Goal: Transaction & Acquisition: Obtain resource

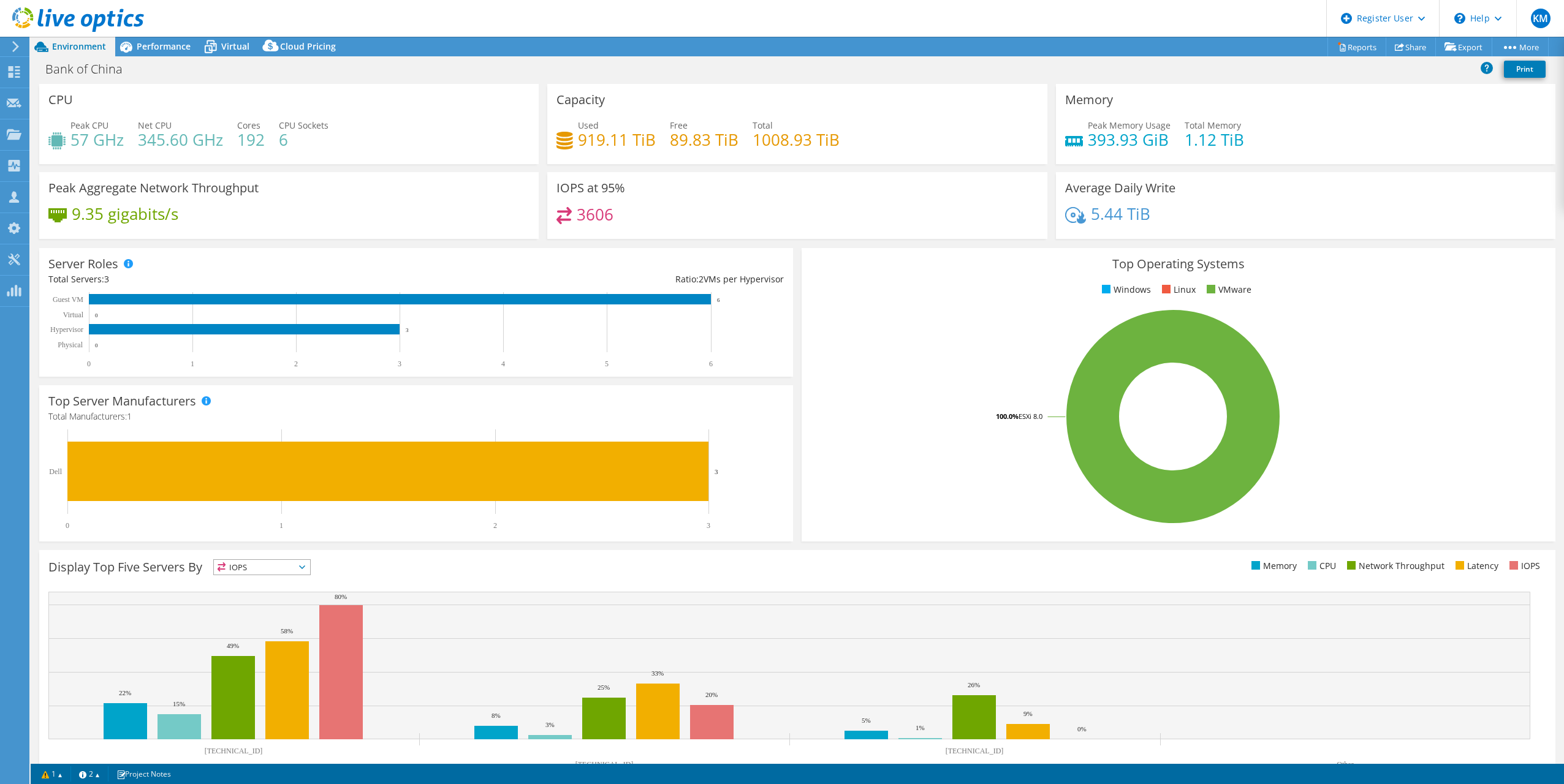
click at [476, 257] on div "Server Roles Physical Servers represent bare metal servers that were targets of…" at bounding box center [416, 313] width 754 height 129
click at [748, 81] on div "Bank of China Print" at bounding box center [797, 71] width 1534 height 26
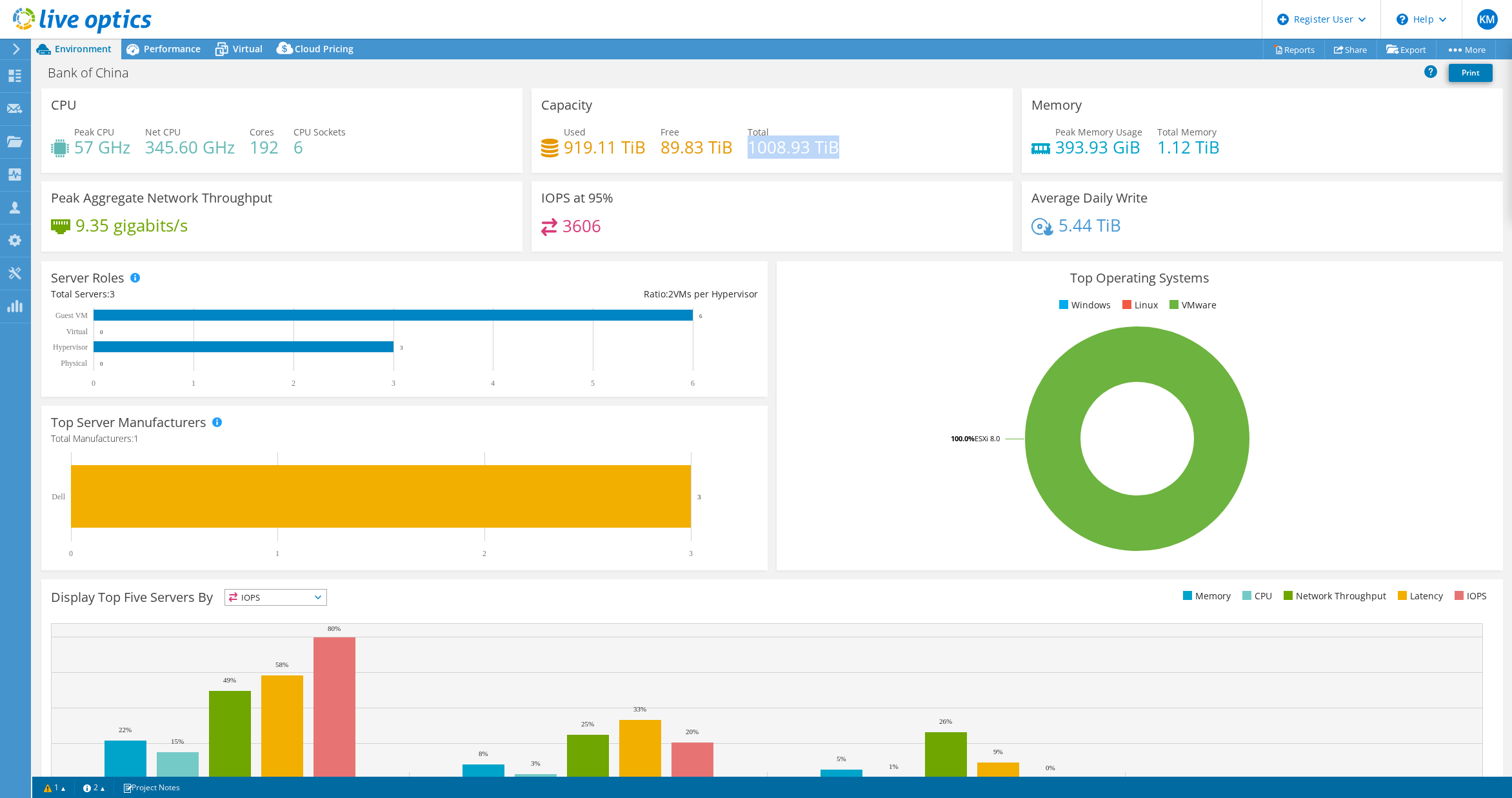
drag, startPoint x: 745, startPoint y: 139, endPoint x: 843, endPoint y: 149, distance: 98.5
click at [843, 149] on div "Used 919.11 TiB Free 89.83 TiB Total 1008.93 TiB" at bounding box center [772, 146] width 462 height 42
drag, startPoint x: 854, startPoint y: 150, endPoint x: 811, endPoint y: 150, distance: 43.0
click at [811, 150] on div "Used 919.11 TiB Free 89.83 TiB Total 1008.93 TiB" at bounding box center [772, 146] width 462 height 42
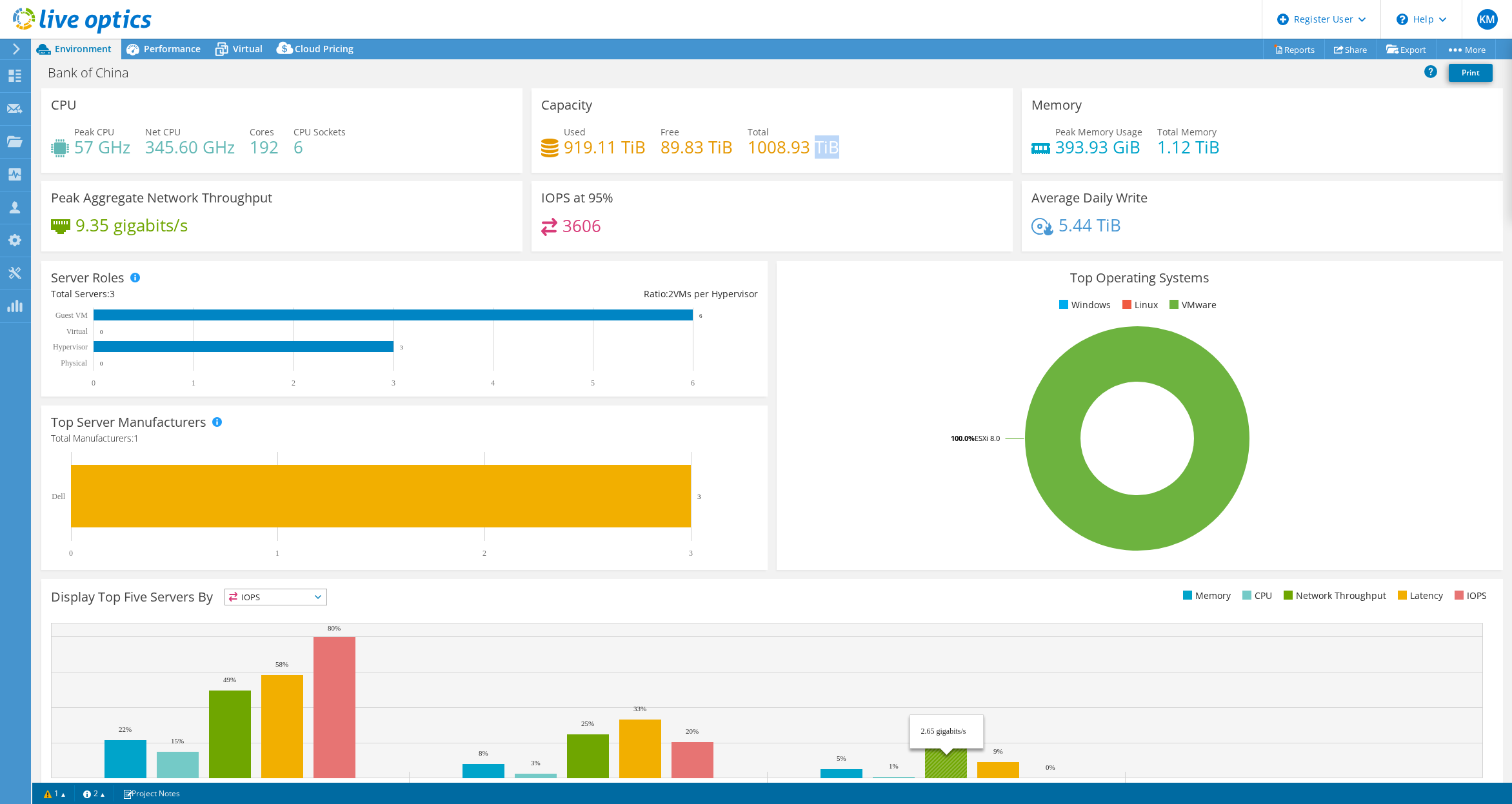
scroll to position [55, 0]
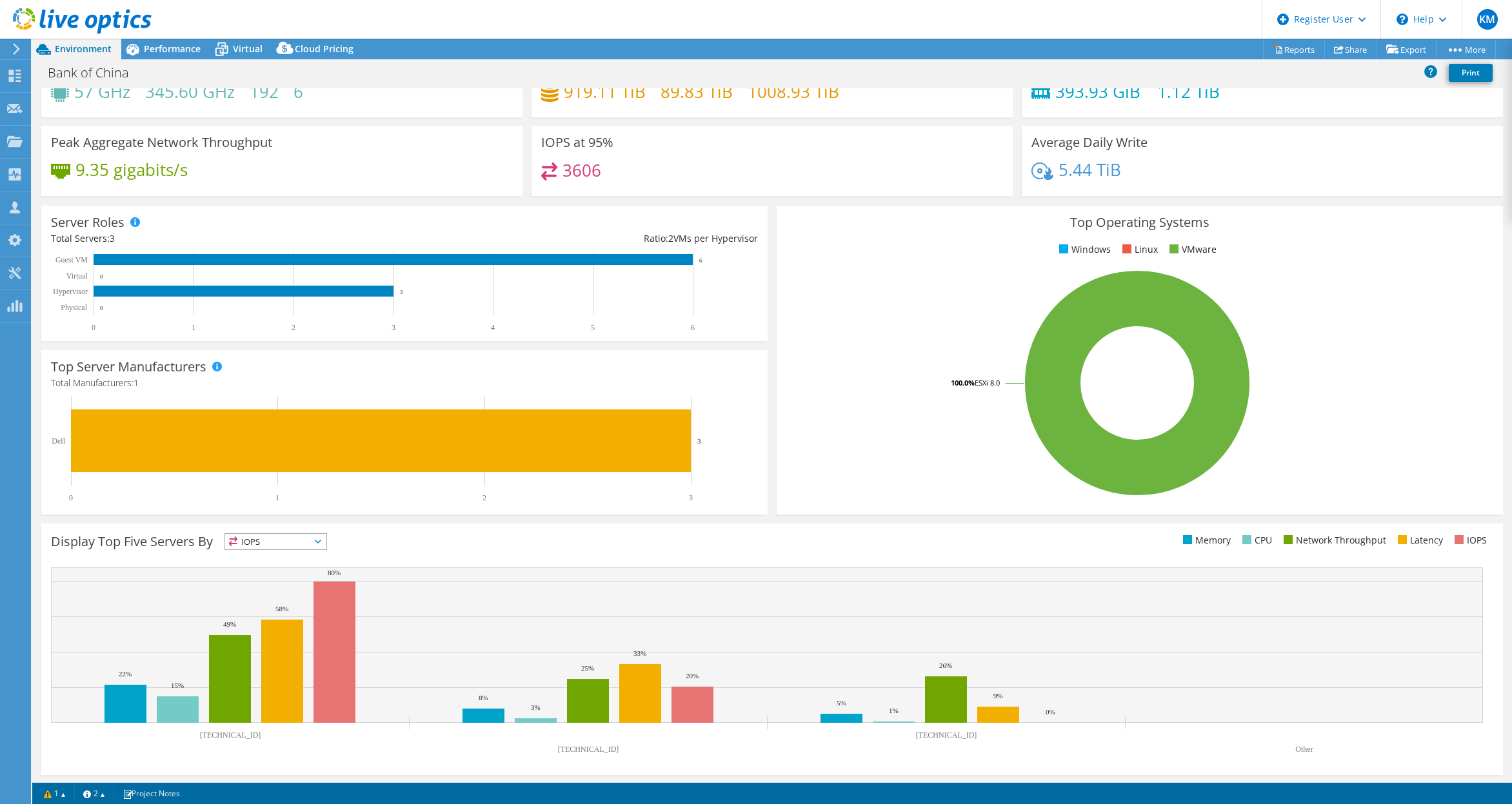
click at [1095, 549] on div "Display Top Five Servers By IOPS IOPS CPU" at bounding box center [772, 544] width 1442 height 21
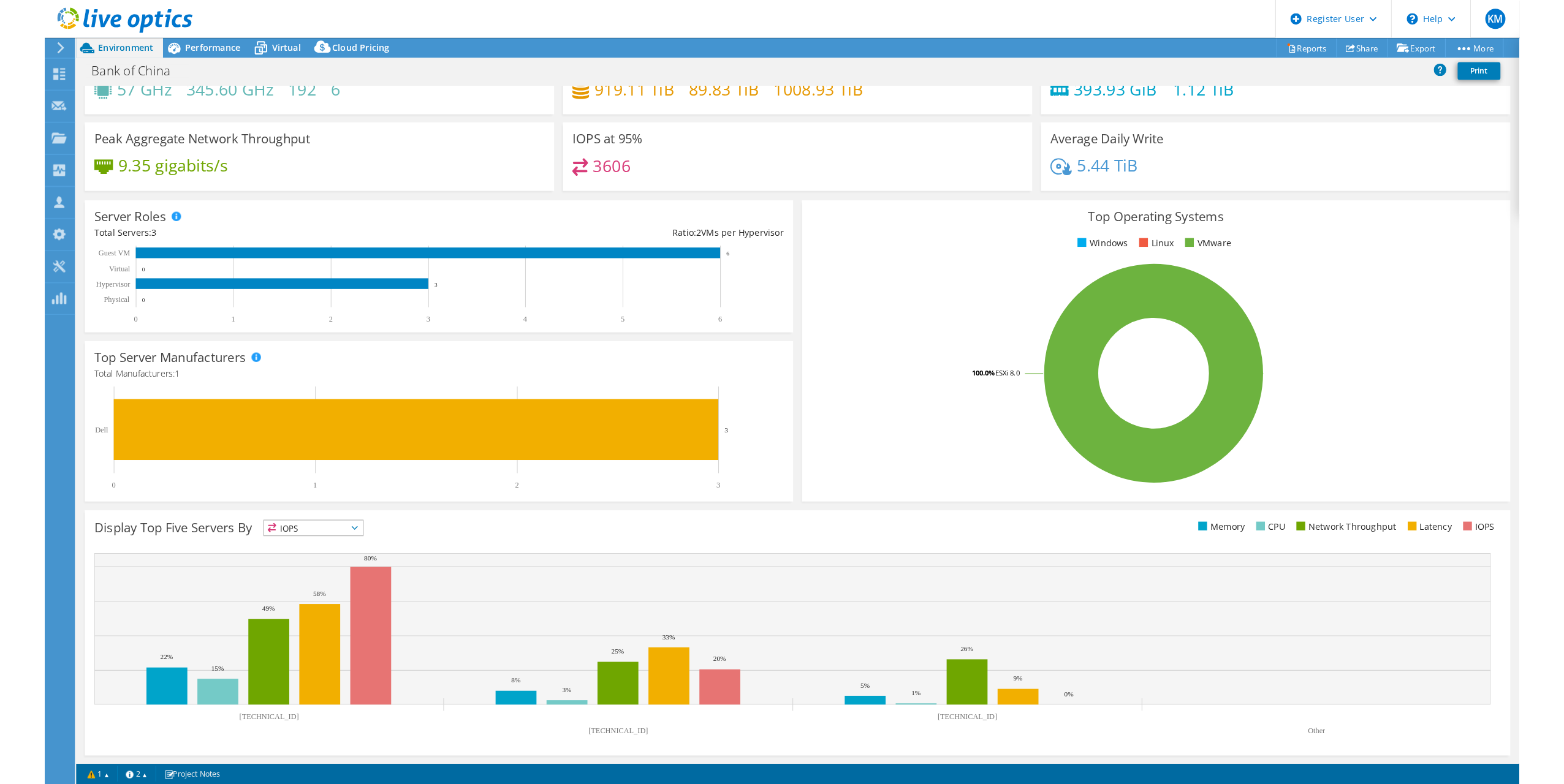
scroll to position [0, 0]
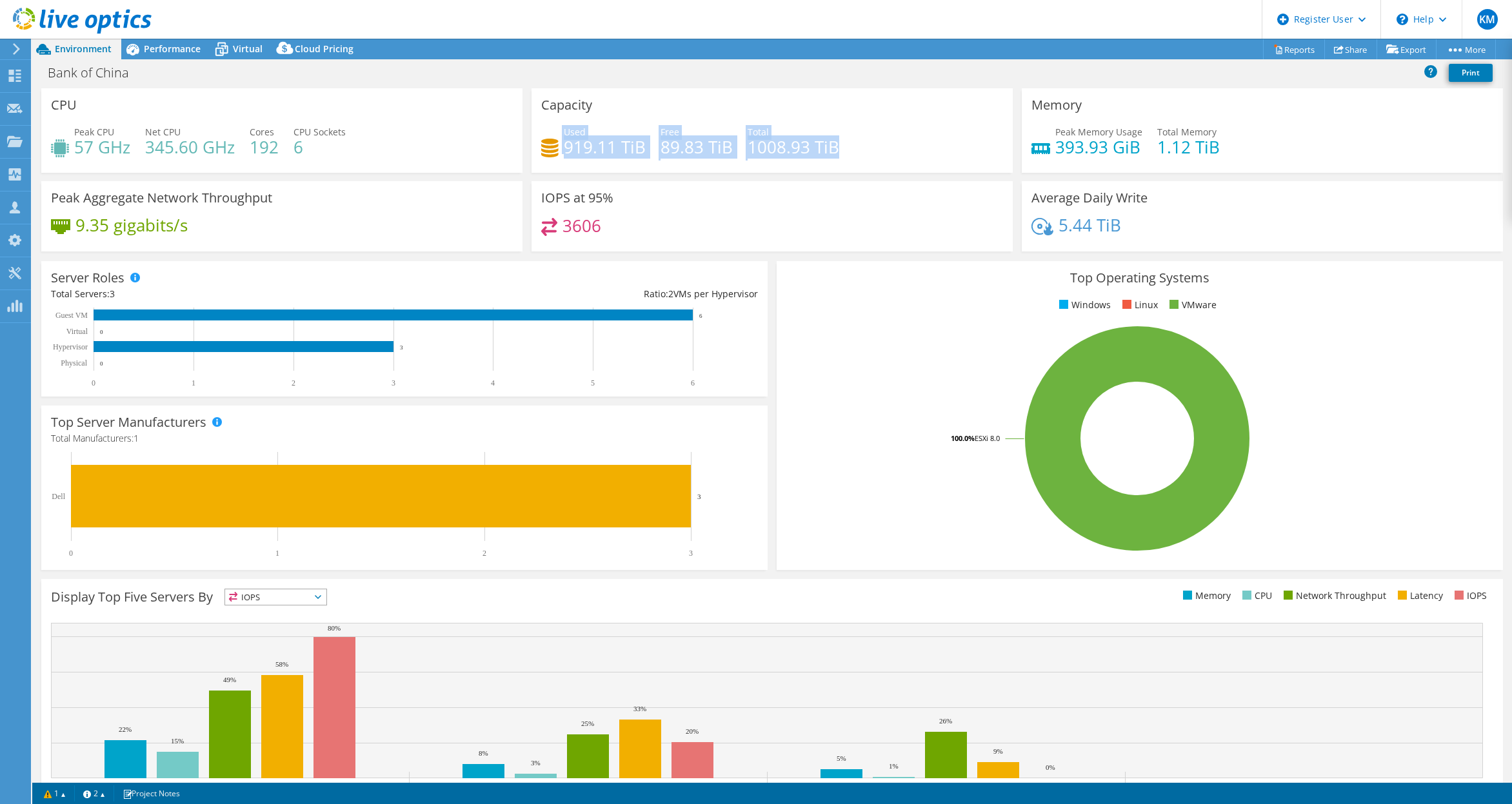
drag, startPoint x: 851, startPoint y: 151, endPoint x: 558, endPoint y: 149, distance: 293.0
click at [558, 149] on div "Used 919.11 TiB Free 89.83 TiB Total 1008.93 TiB" at bounding box center [772, 146] width 462 height 42
click at [559, 135] on div "Used 919.11 TiB" at bounding box center [593, 139] width 105 height 29
drag, startPoint x: 854, startPoint y: 149, endPoint x: 556, endPoint y: 128, distance: 298.7
click at [556, 128] on div "Used 919.11 TiB Free 89.83 TiB Total 1008.93 TiB" at bounding box center [772, 146] width 462 height 42
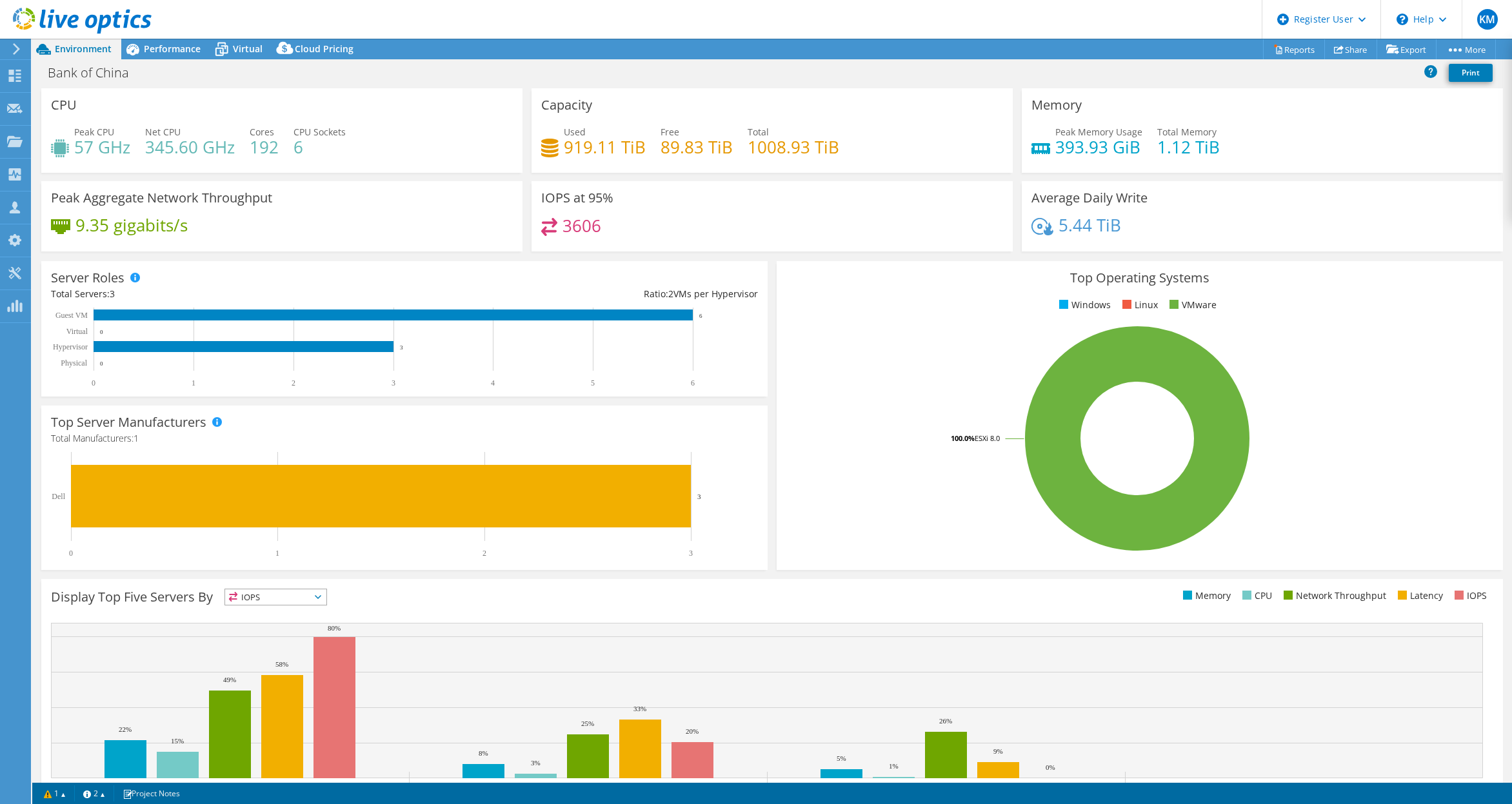
click at [846, 162] on div "Used 919.11 TiB Free 89.83 TiB Total 1008.93 TiB" at bounding box center [772, 146] width 462 height 42
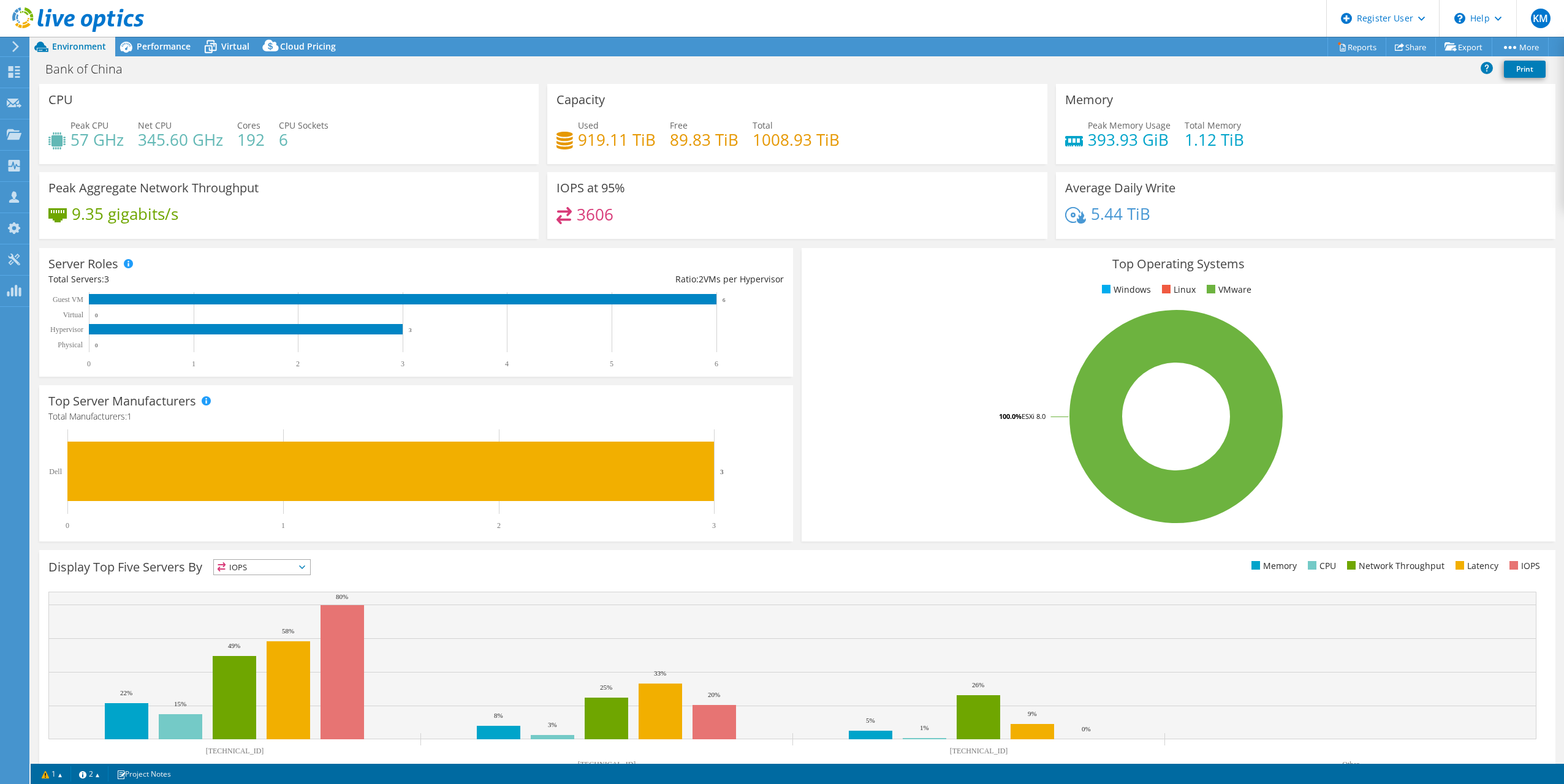
click at [582, 71] on div "Bank of China Print" at bounding box center [797, 69] width 1534 height 23
drag, startPoint x: 746, startPoint y: 136, endPoint x: 831, endPoint y: 148, distance: 85.8
click at [831, 148] on div "Used 919.11 TiB Free 89.83 TiB Total 1008.93 TiB" at bounding box center [797, 139] width 481 height 40
drag, startPoint x: 831, startPoint y: 148, endPoint x: 852, endPoint y: 142, distance: 21.8
click at [852, 142] on div "Used 919.11 TiB Free 89.83 TiB Total 1008.93 TiB" at bounding box center [797, 139] width 481 height 40
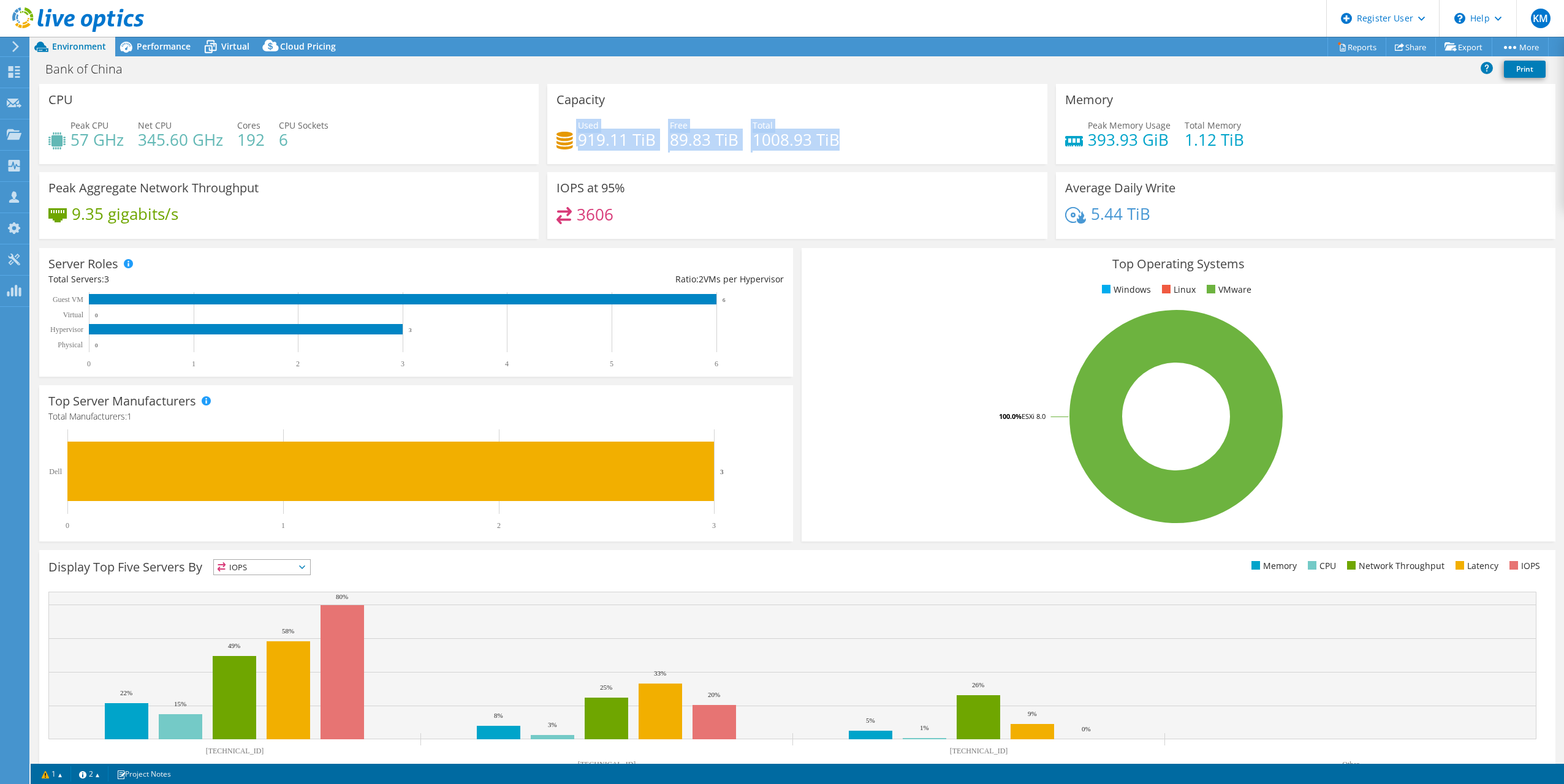
drag, startPoint x: 859, startPoint y: 142, endPoint x: 570, endPoint y: 129, distance: 289.3
click at [570, 129] on div "Used 919.11 TiB Free 89.83 TiB Total 1008.93 TiB" at bounding box center [797, 139] width 481 height 40
click at [737, 184] on div "IOPS at 95% 3606" at bounding box center [796, 206] width 499 height 67
click at [823, 470] on rect at bounding box center [1176, 416] width 730 height 214
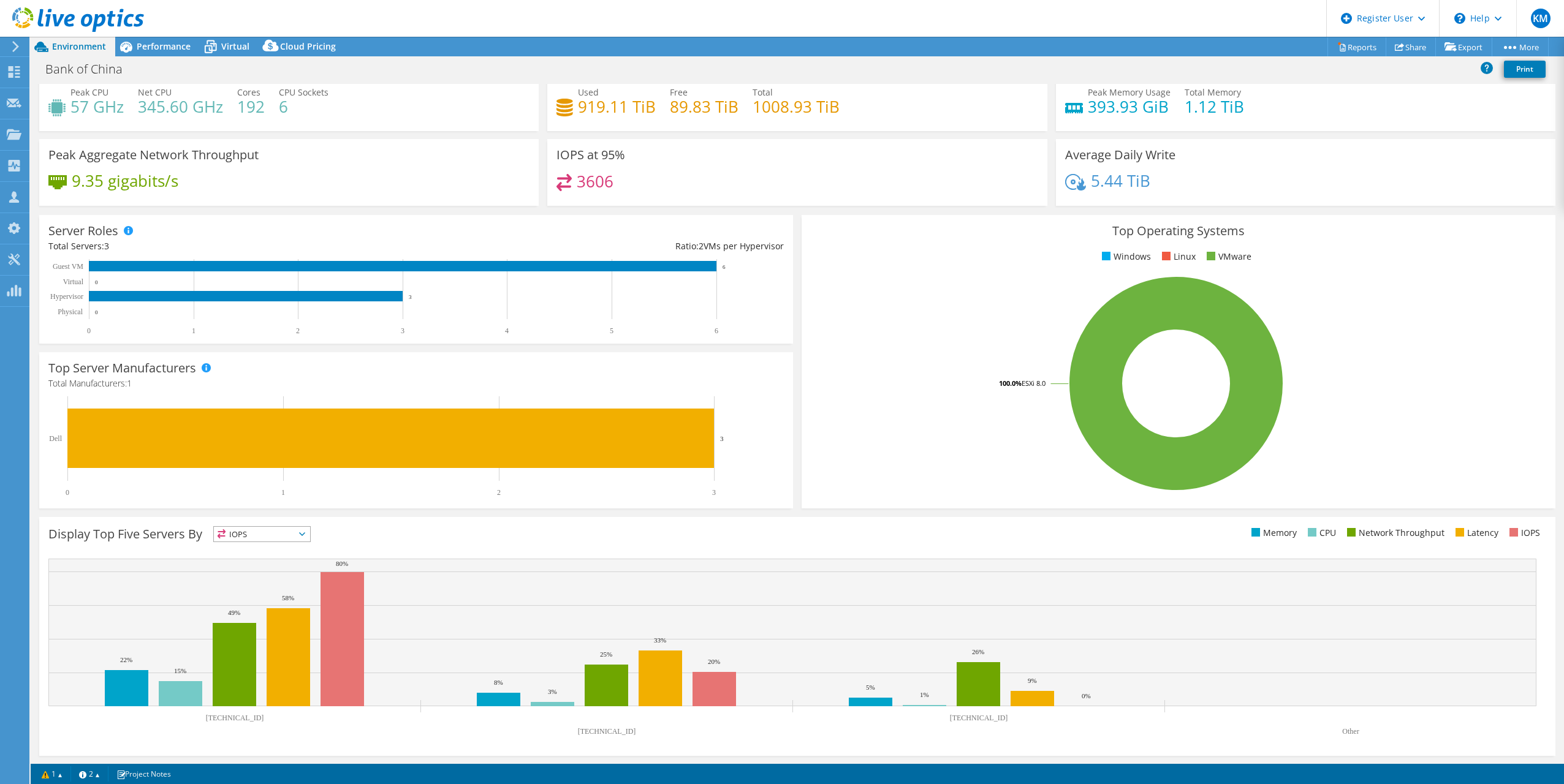
click at [512, 516] on div "This graph will display once collector runs have completed Display Top Five Ser…" at bounding box center [797, 637] width 1525 height 247
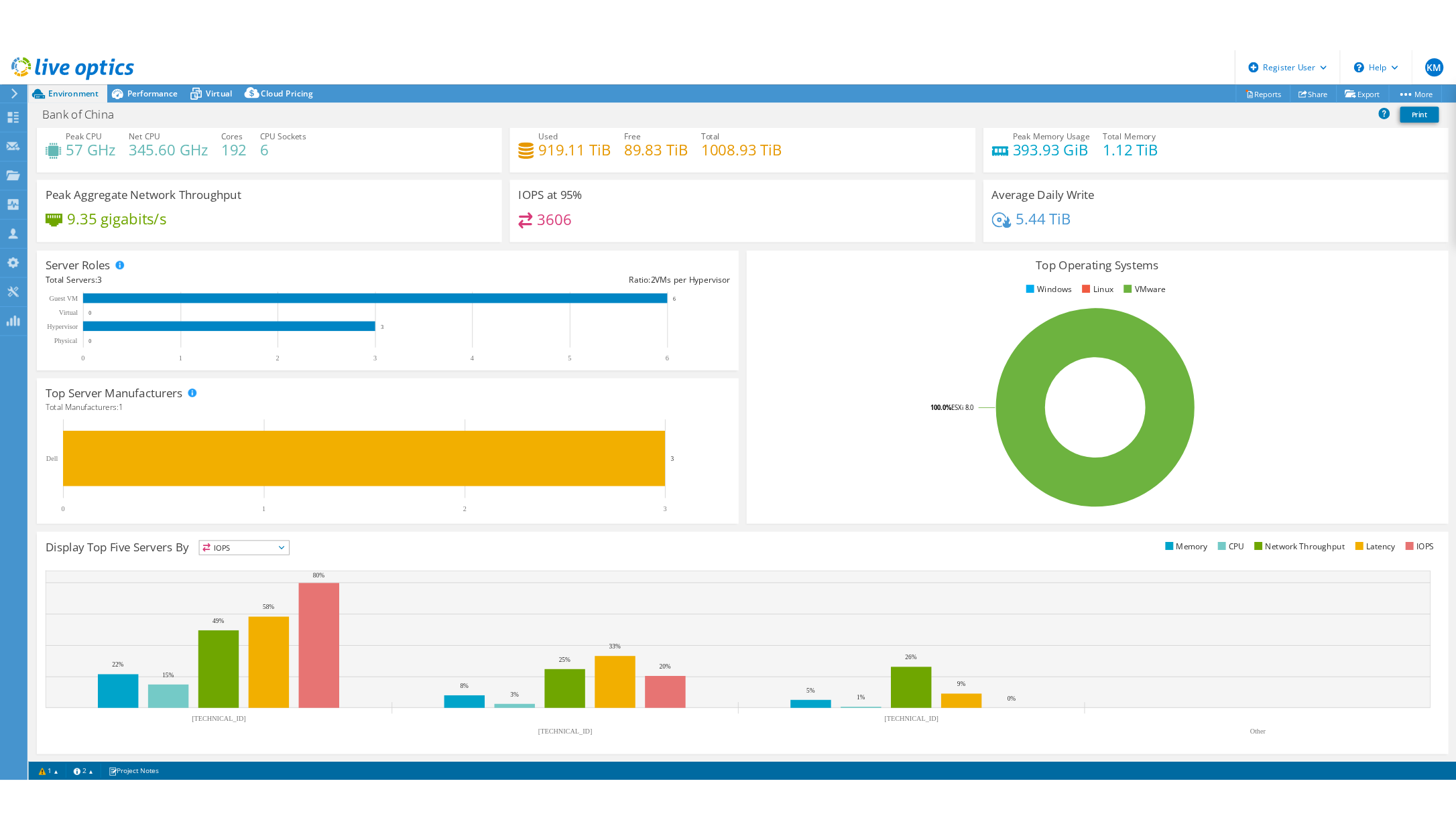
scroll to position [0, 0]
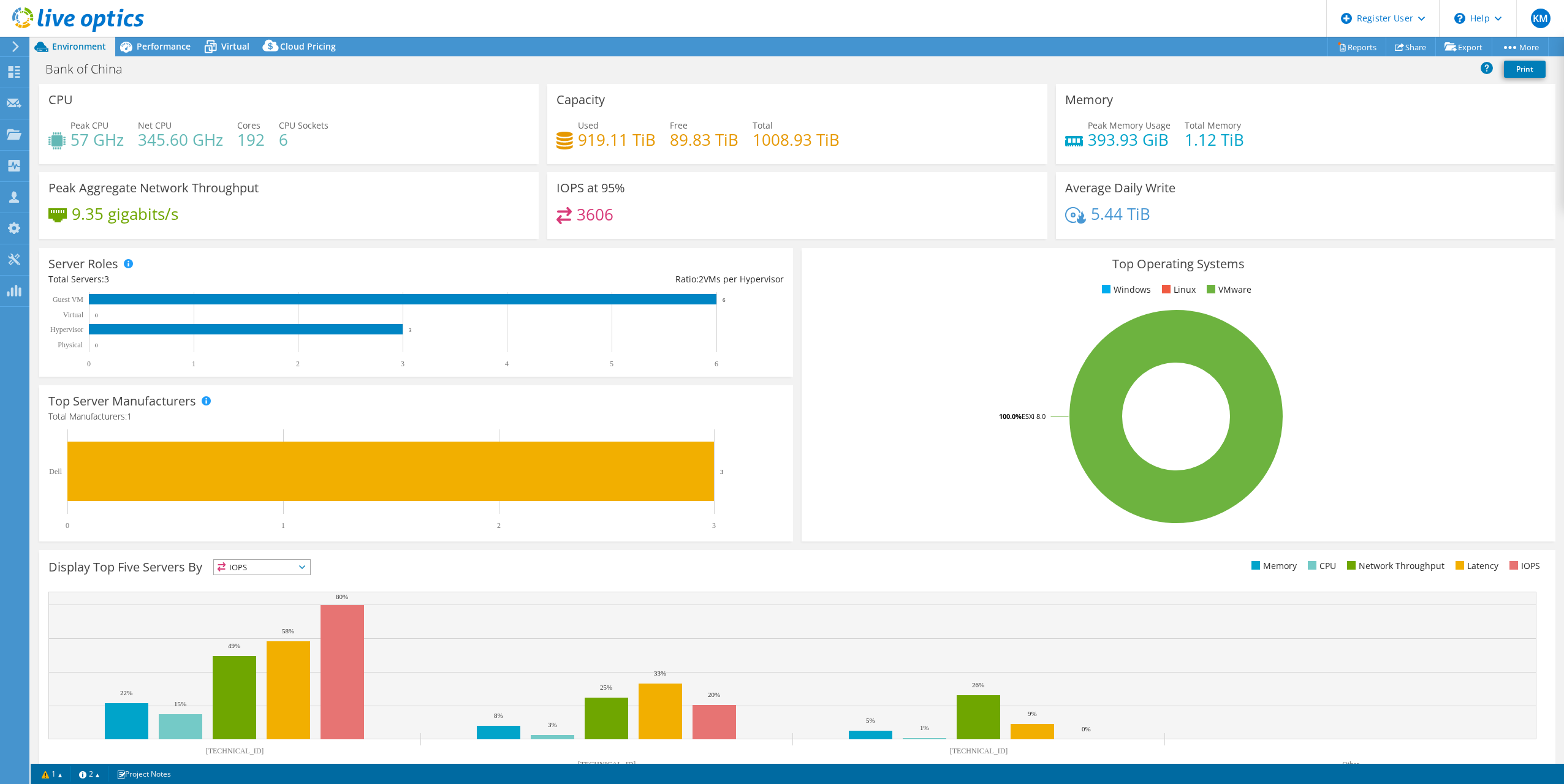
click at [557, 591] on div "Display Top Five Servers By IOPS IOPS" at bounding box center [797, 670] width 1516 height 239
click at [826, 203] on div "IOPS at 95% 3606" at bounding box center [796, 206] width 499 height 67
drag, startPoint x: 846, startPoint y: 145, endPoint x: 565, endPoint y: 129, distance: 281.5
click at [565, 129] on div "Used 919.11 TiB Free 89.83 TiB Total 1008.93 TiB" at bounding box center [797, 139] width 481 height 40
drag, startPoint x: 565, startPoint y: 129, endPoint x: 609, endPoint y: 138, distance: 44.9
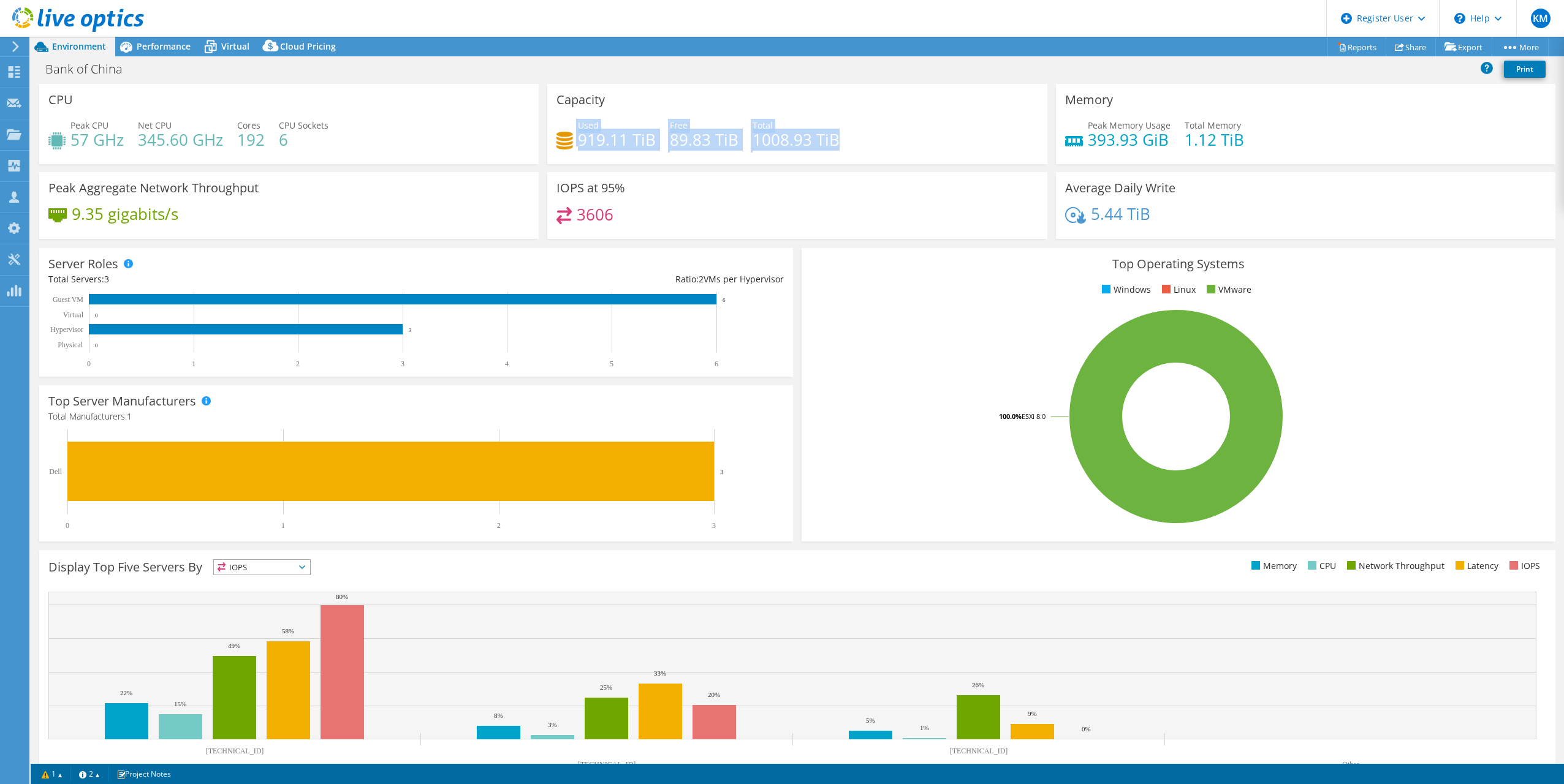
click at [609, 138] on h4 "919.11 TiB" at bounding box center [616, 139] width 78 height 13
click at [860, 155] on div "Used 919.11 TiB Free 89.83 TiB Total 1008.93 TiB" at bounding box center [797, 139] width 481 height 40
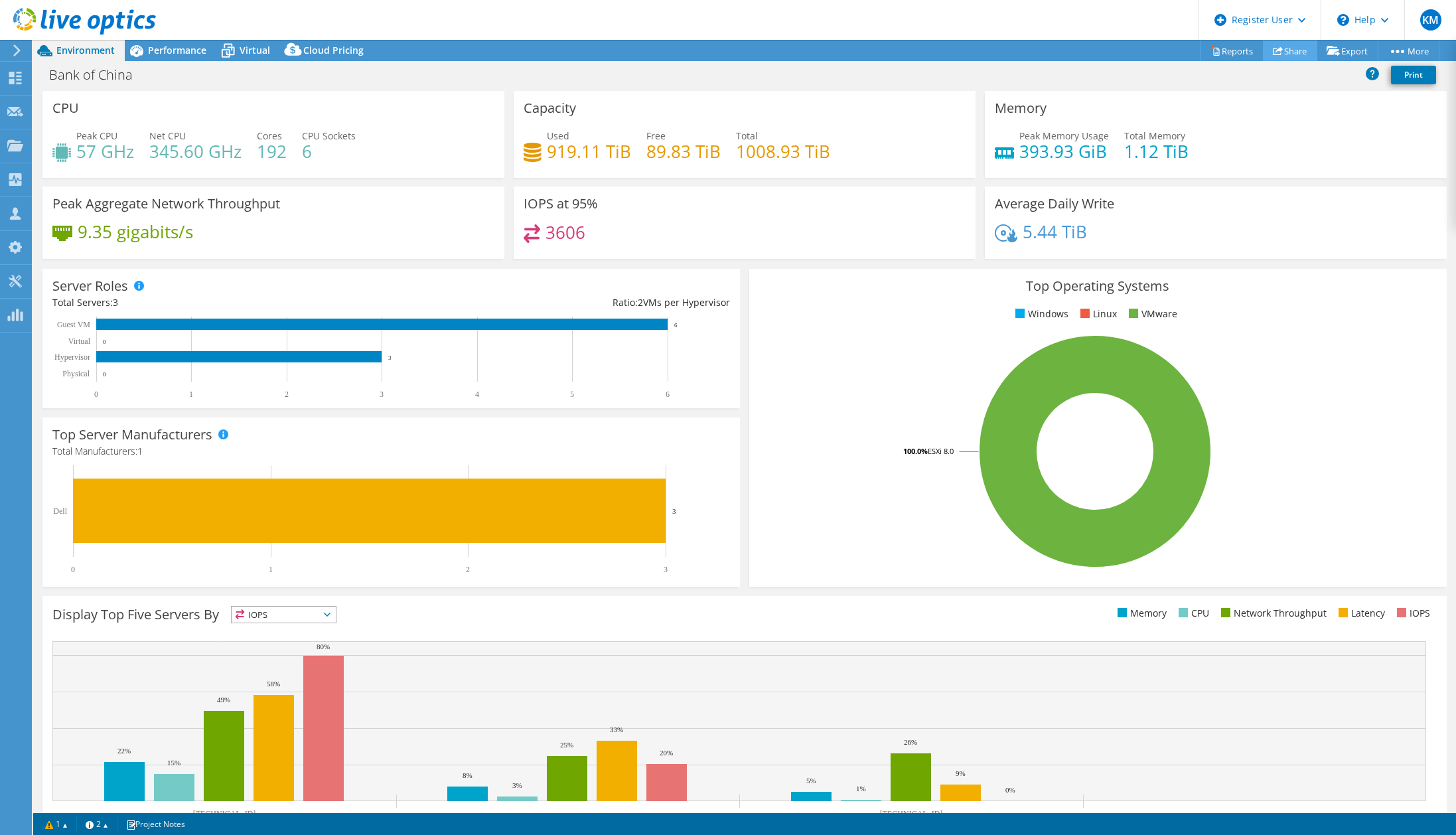
click at [1280, 55] on link "Share" at bounding box center [1290, 51] width 55 height 21
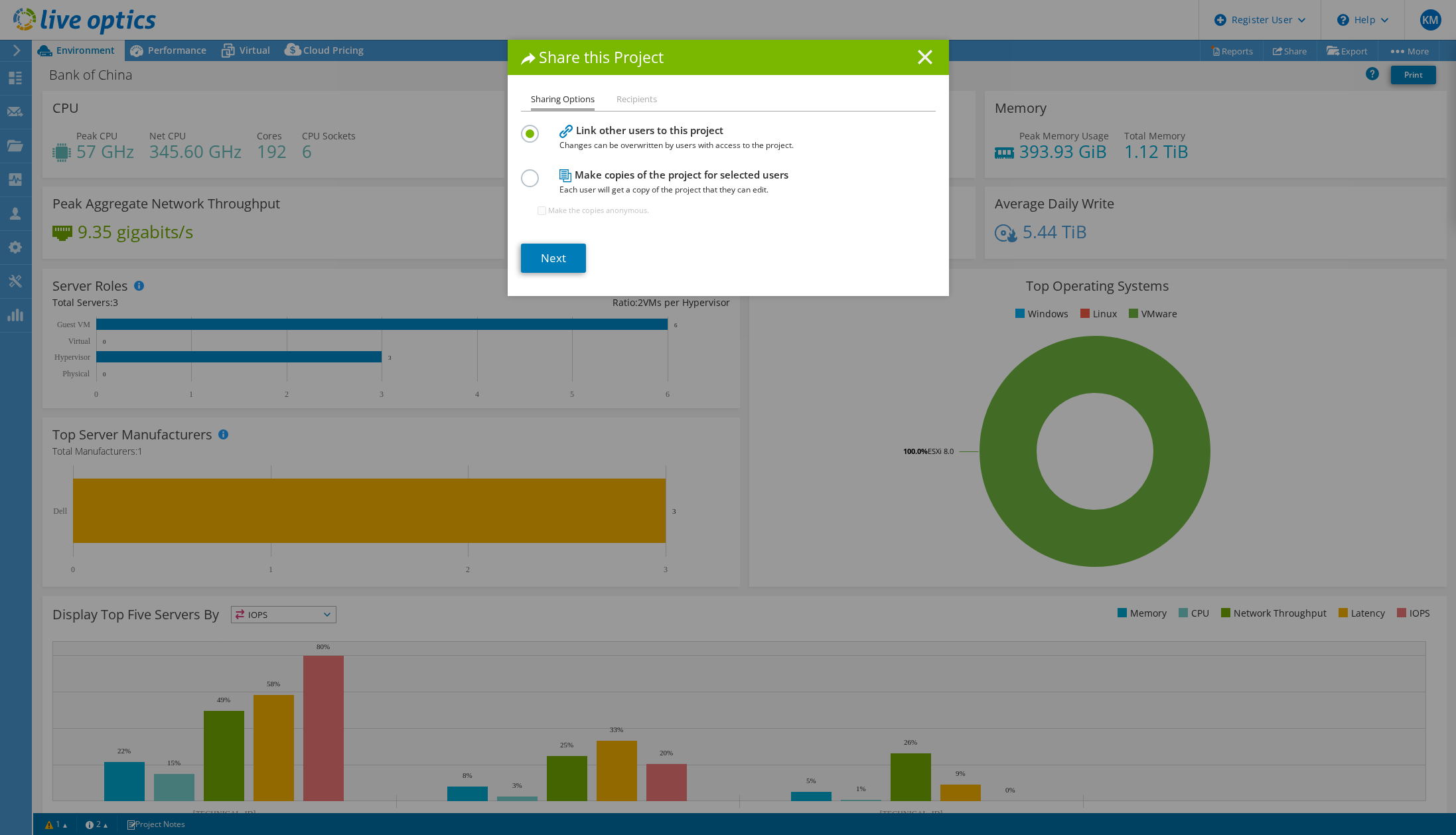
click at [925, 57] on icon at bounding box center [925, 57] width 14 height 14
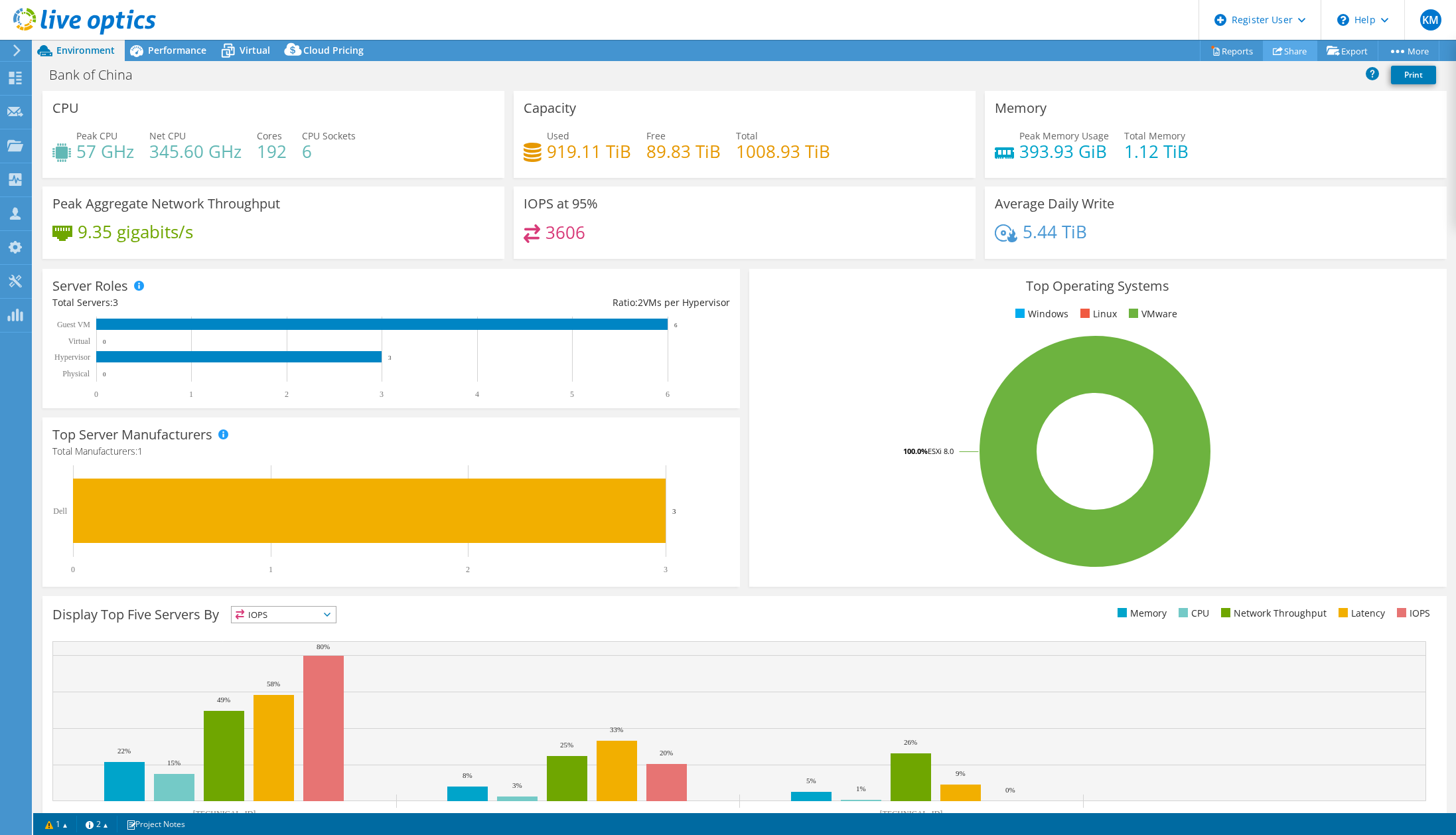
click at [1277, 53] on link "Share" at bounding box center [1290, 51] width 55 height 21
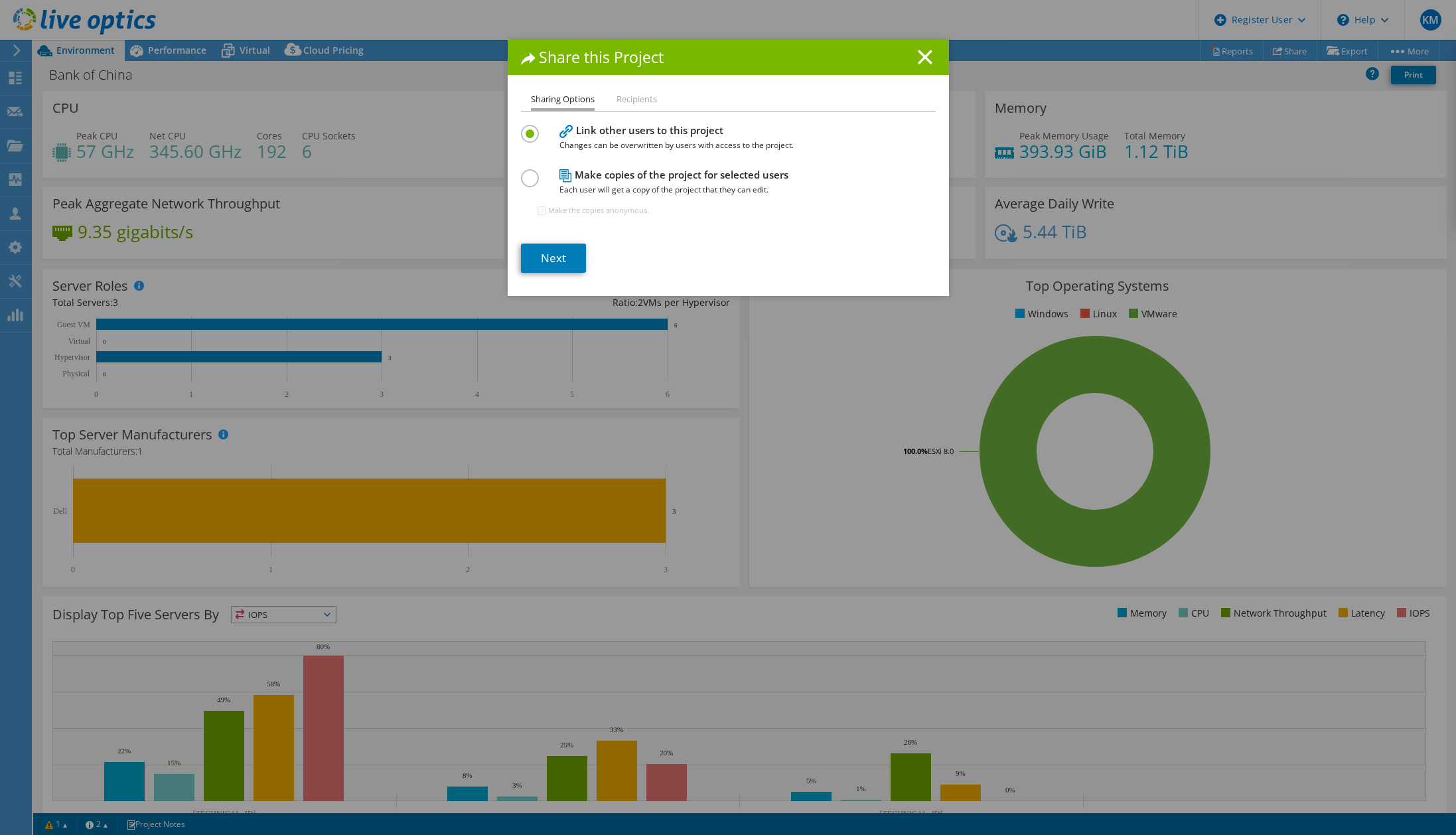
click at [549, 274] on div "Sharing Options Recipients Link other users to this project Changes can be over…" at bounding box center [728, 193] width 442 height 205
click at [549, 265] on link "Next" at bounding box center [553, 258] width 65 height 29
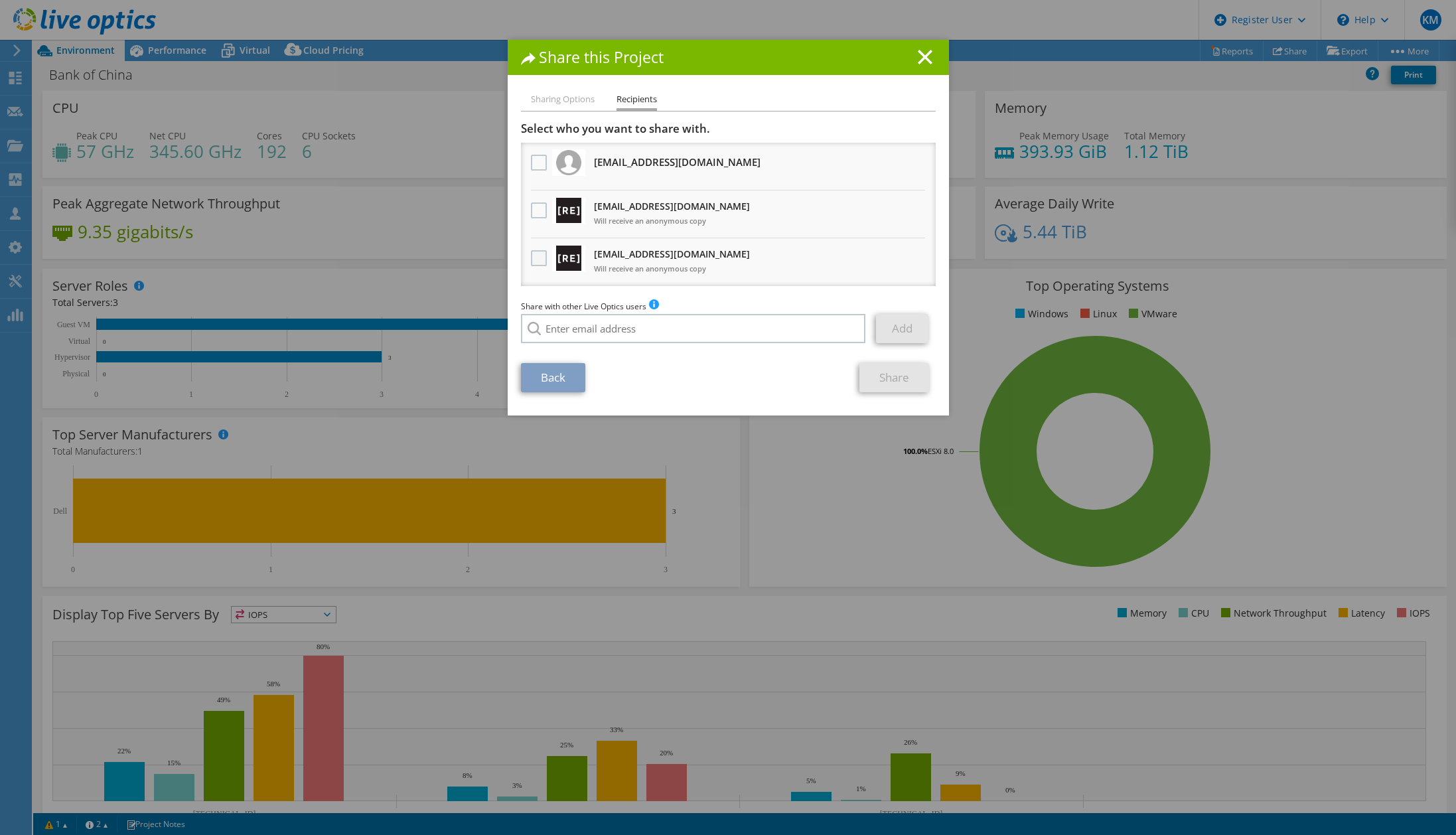
click at [532, 260] on label at bounding box center [541, 258] width 19 height 16
click at [0, 0] on input "checkbox" at bounding box center [0, 0] width 0 height 0
click at [879, 376] on link "Share" at bounding box center [895, 377] width 70 height 29
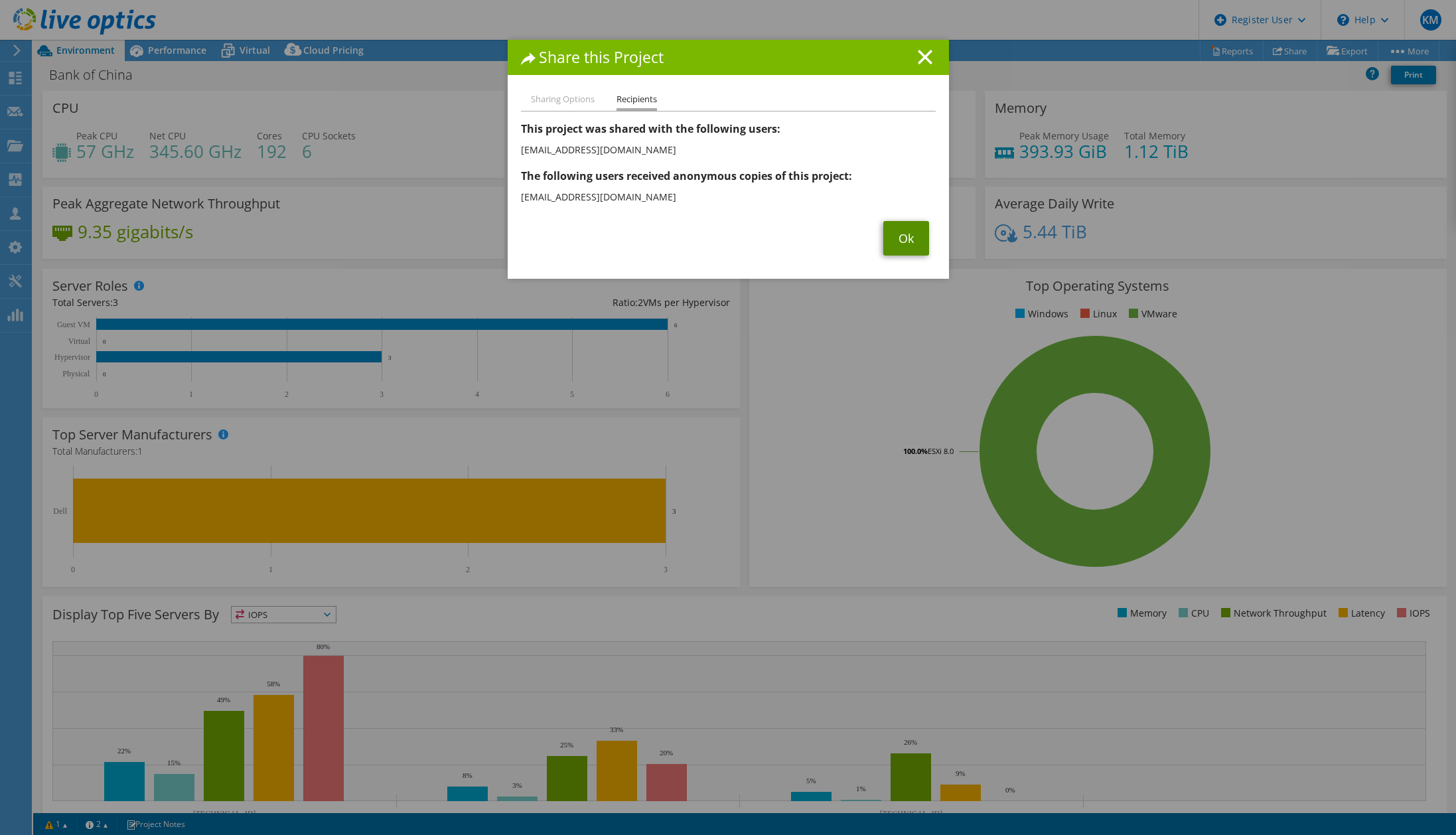
click at [890, 235] on link "Ok" at bounding box center [906, 238] width 46 height 35
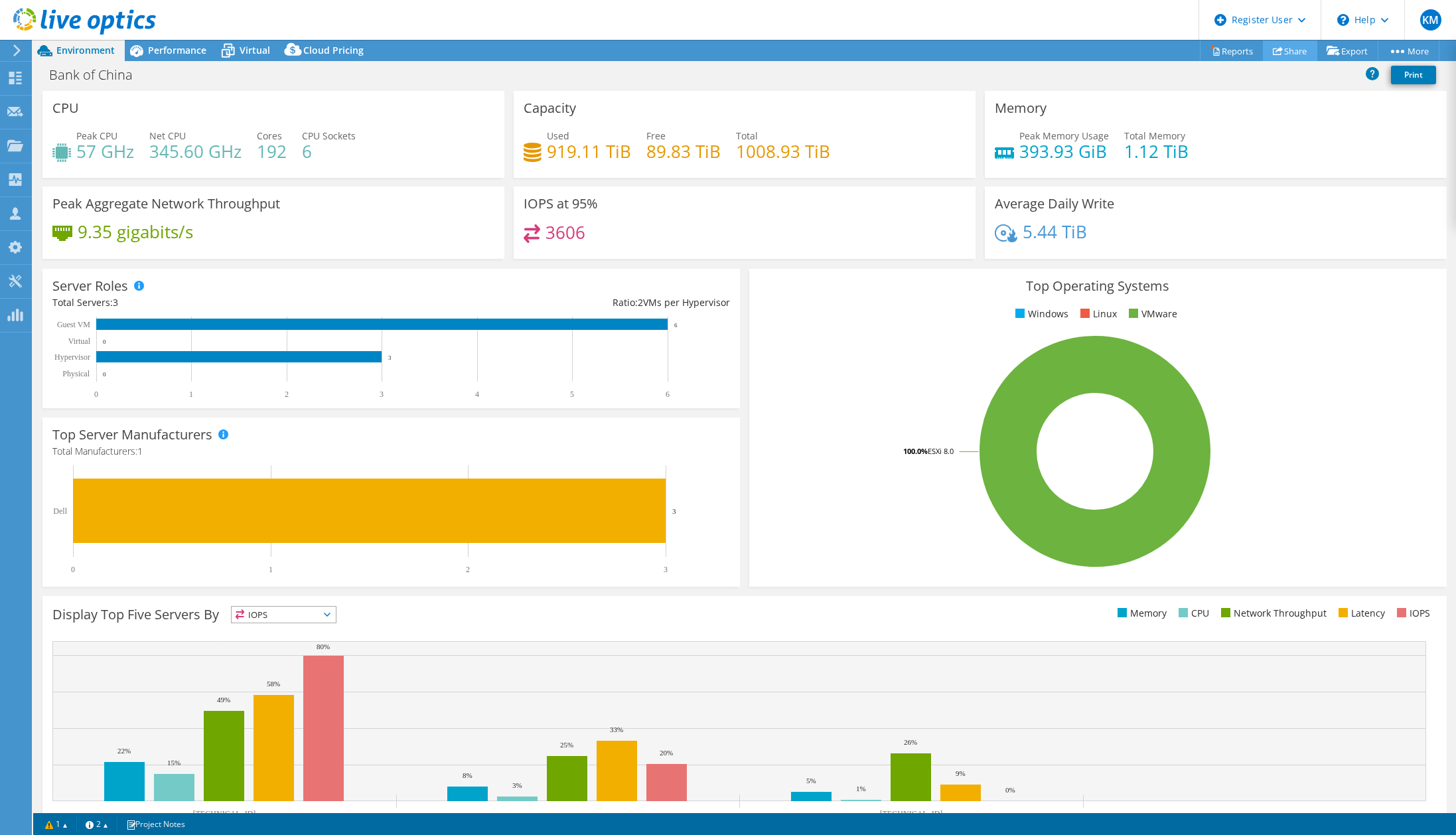
click at [1284, 48] on link "Share" at bounding box center [1290, 51] width 55 height 21
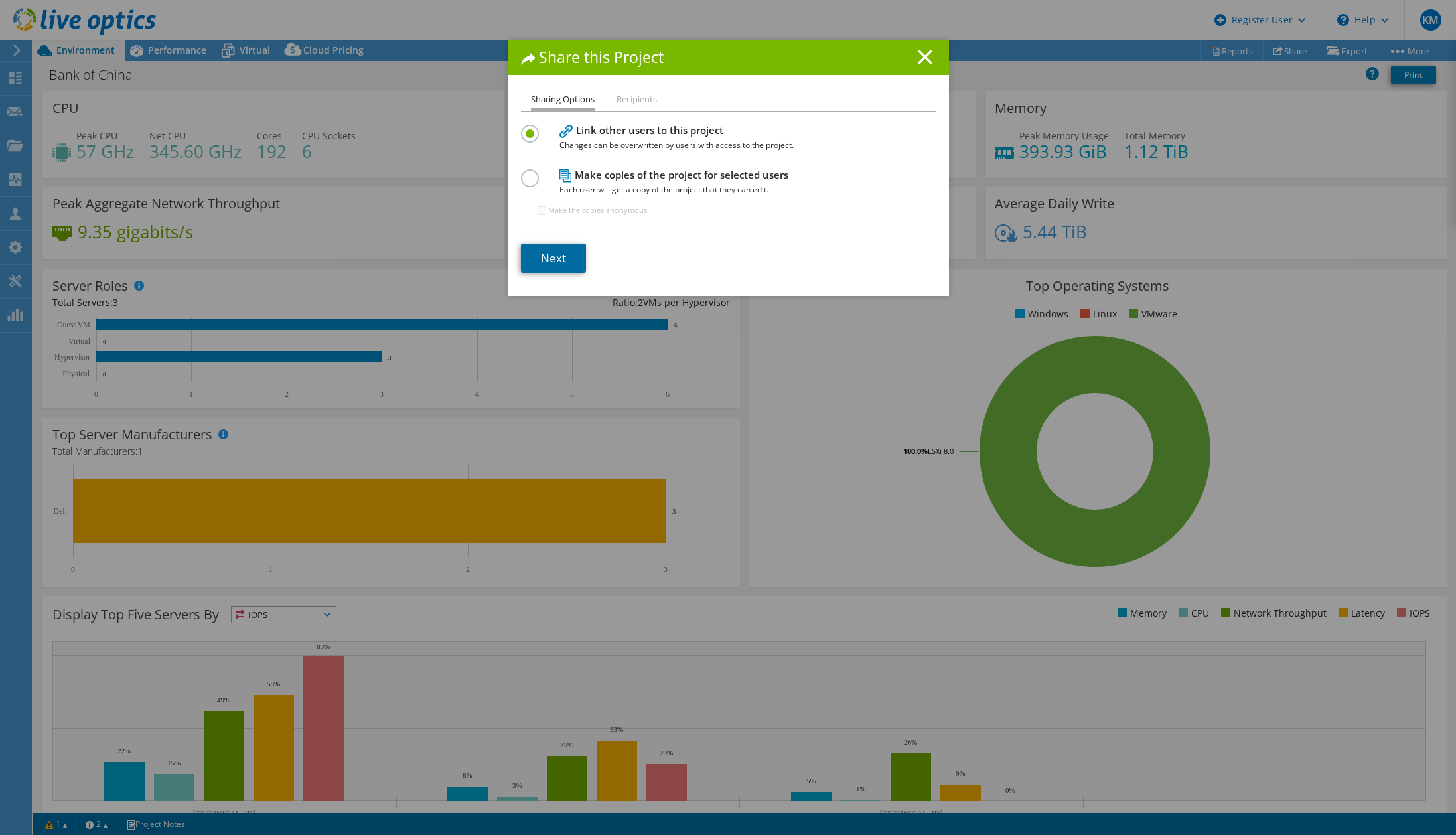
click at [554, 266] on link "Next" at bounding box center [553, 258] width 65 height 29
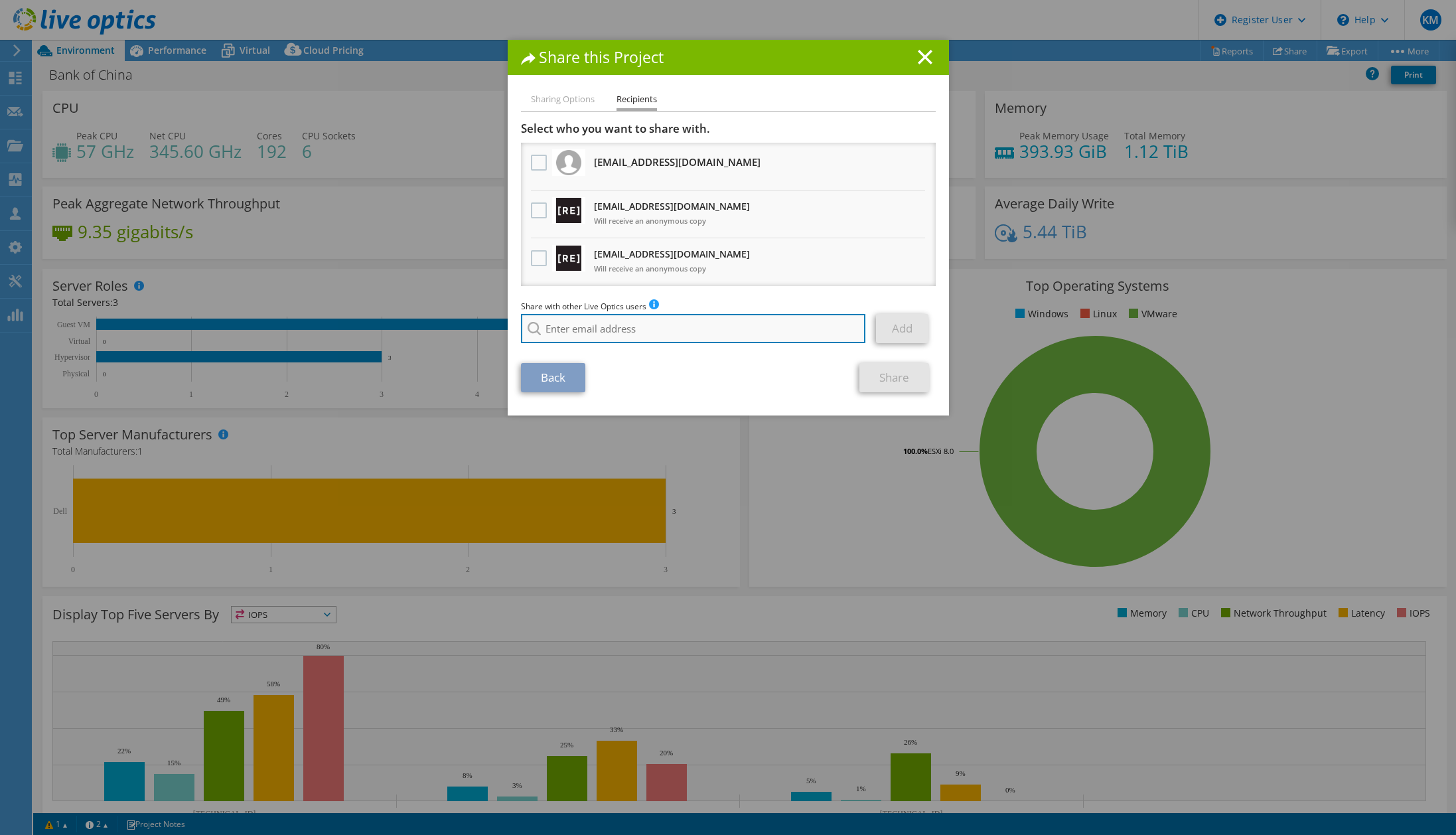
click at [553, 324] on input "search" at bounding box center [694, 328] width 345 height 29
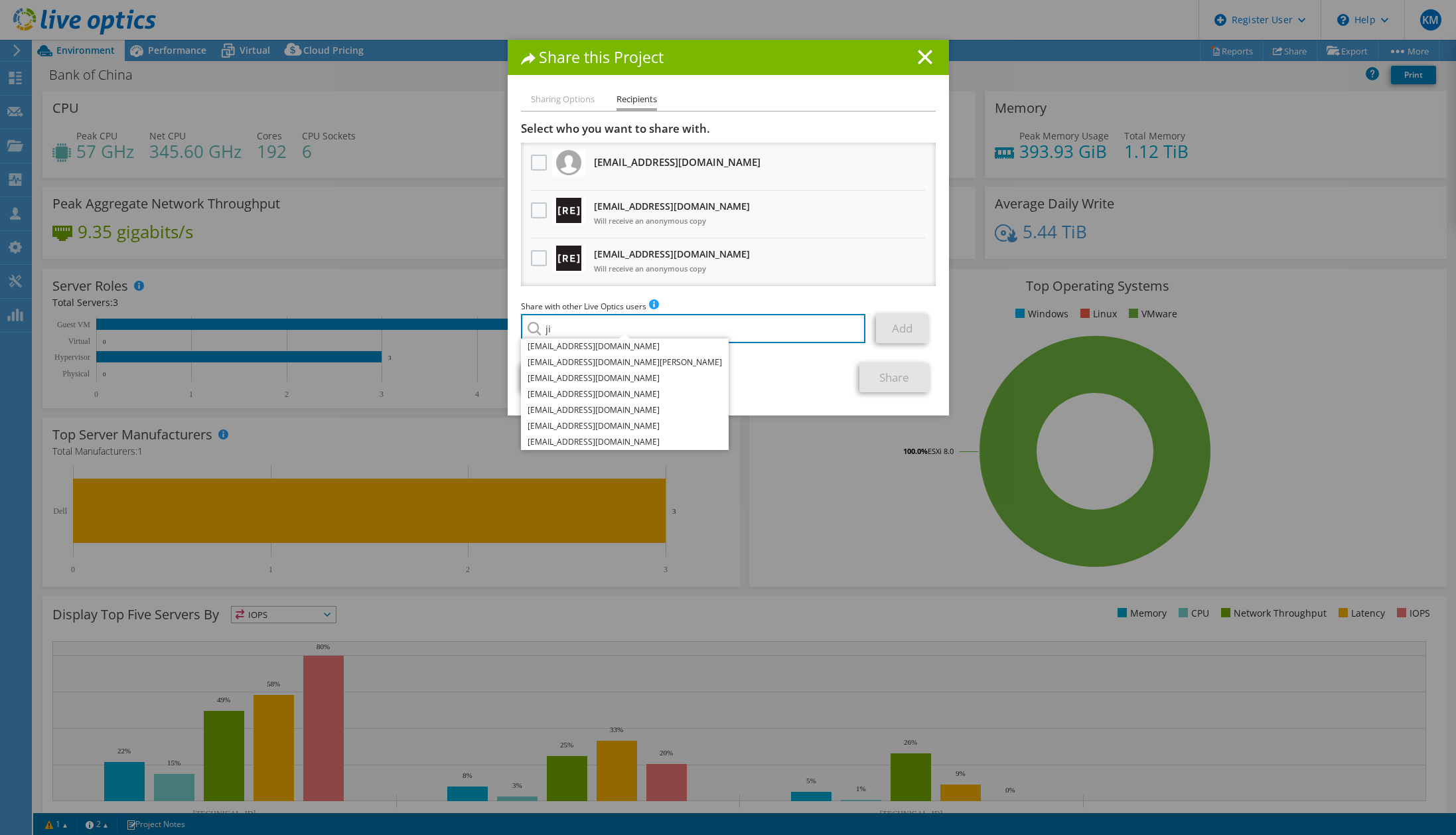
type input "j"
type input "crans"
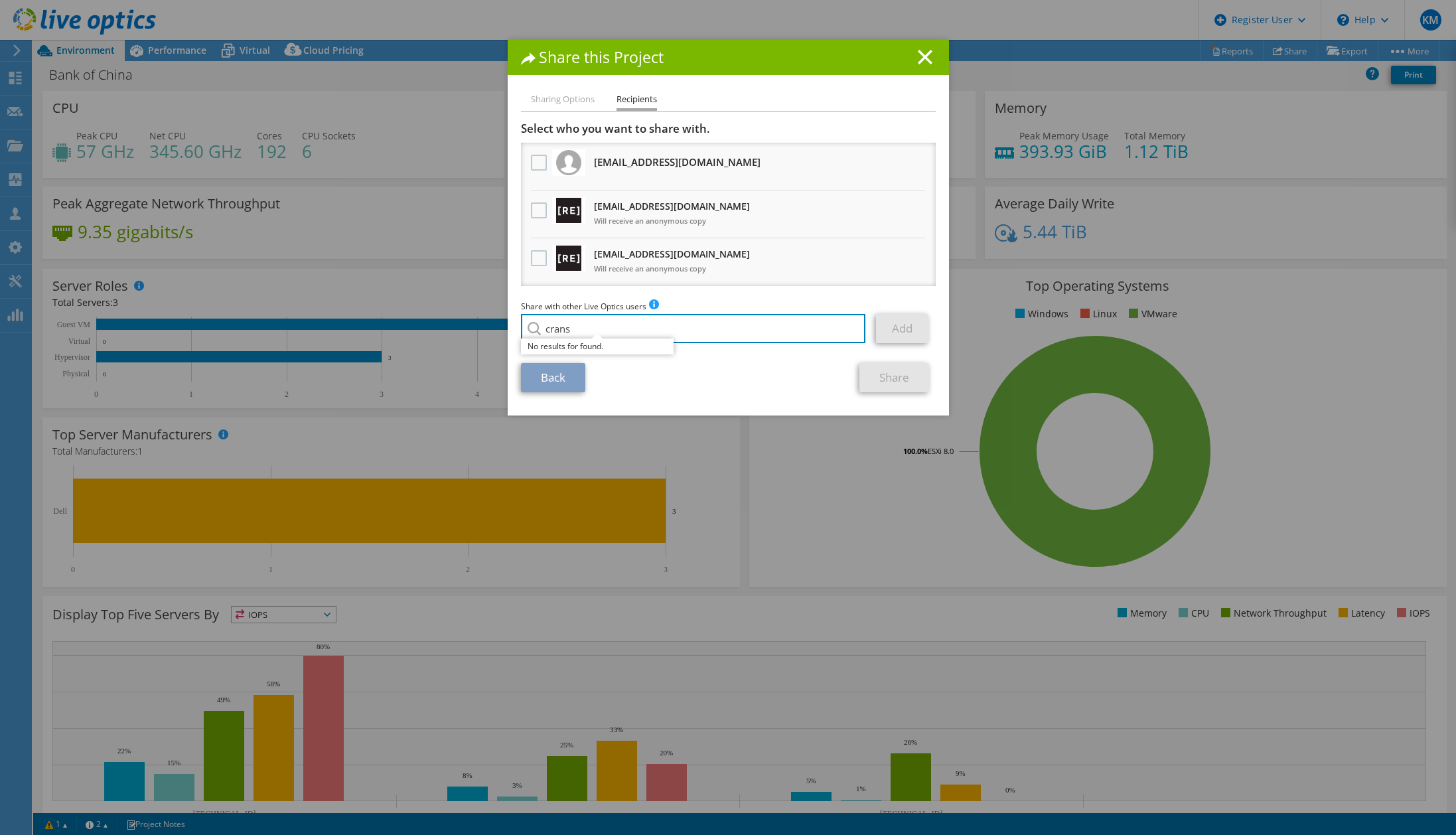
drag, startPoint x: 587, startPoint y: 321, endPoint x: 467, endPoint y: 348, distance: 123.0
click at [467, 348] on div "Share this Project Sharing Options Recipients Link other users to this project …" at bounding box center [728, 417] width 1456 height 755
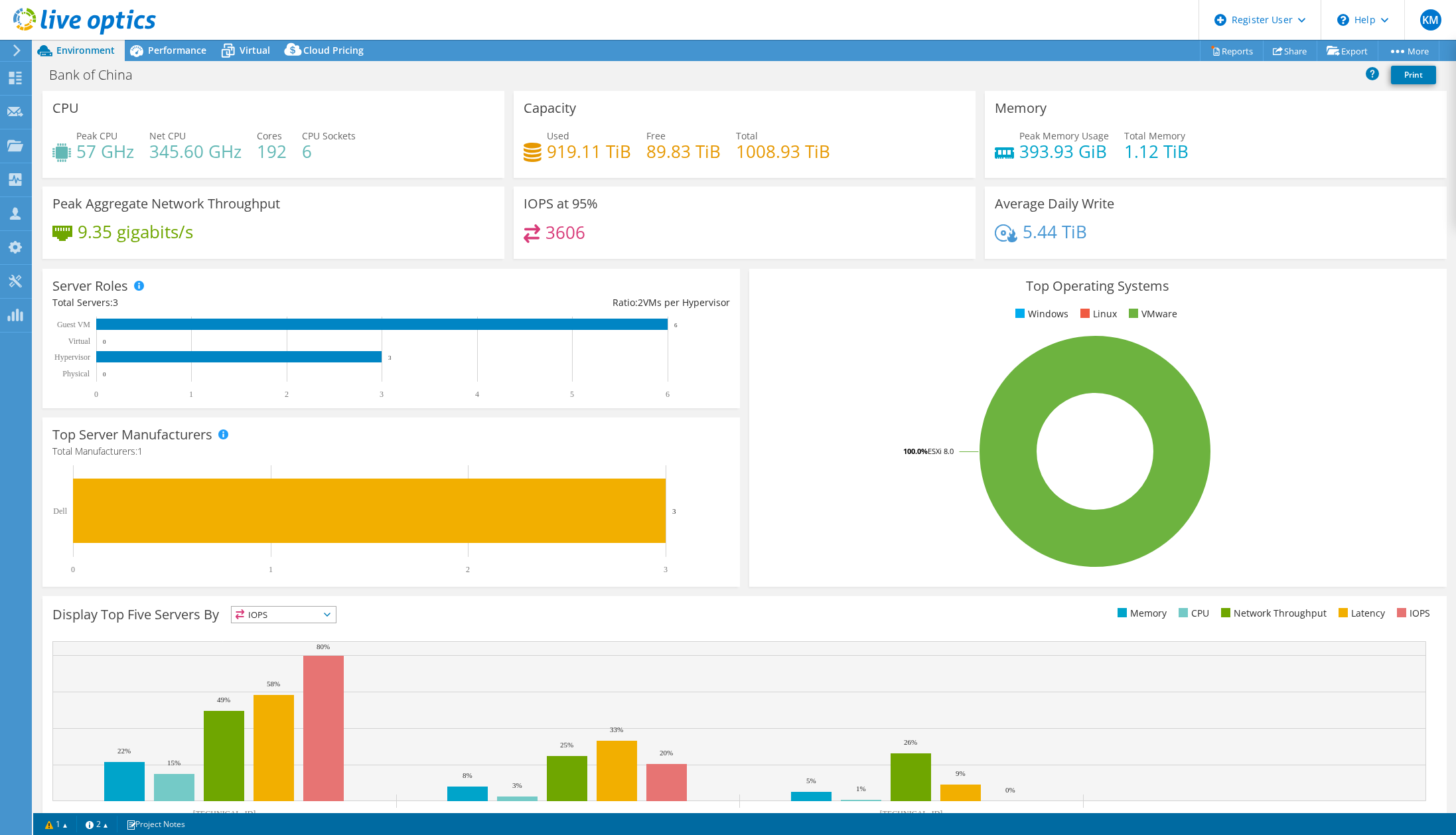
click at [849, 327] on div "Top Operating Systems Windows Linux VMware 100.0% ESXi 8.0" at bounding box center [1097, 427] width 697 height 318
click at [1273, 54] on icon at bounding box center [1278, 51] width 10 height 10
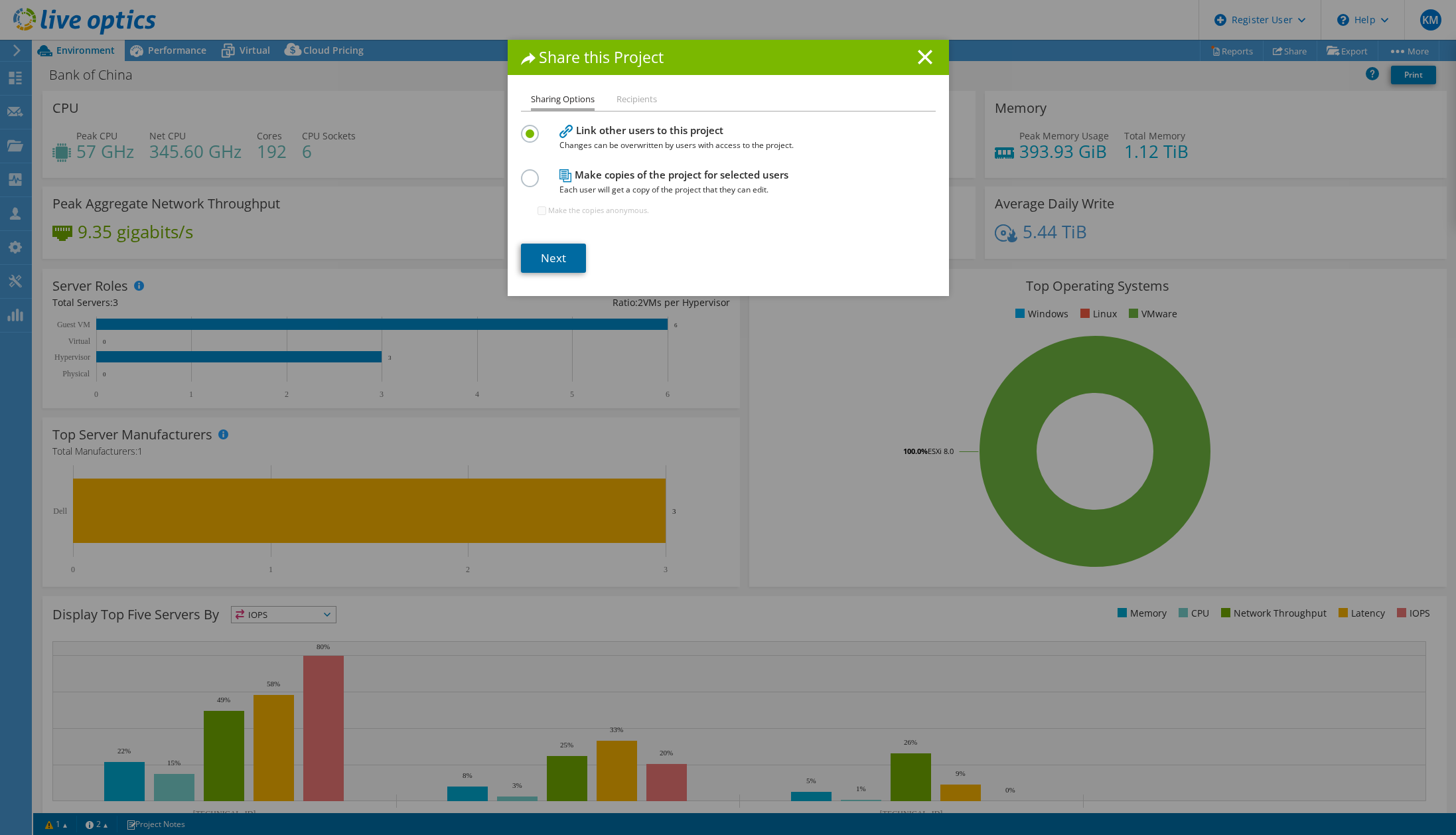
click at [541, 266] on link "Next" at bounding box center [553, 258] width 65 height 29
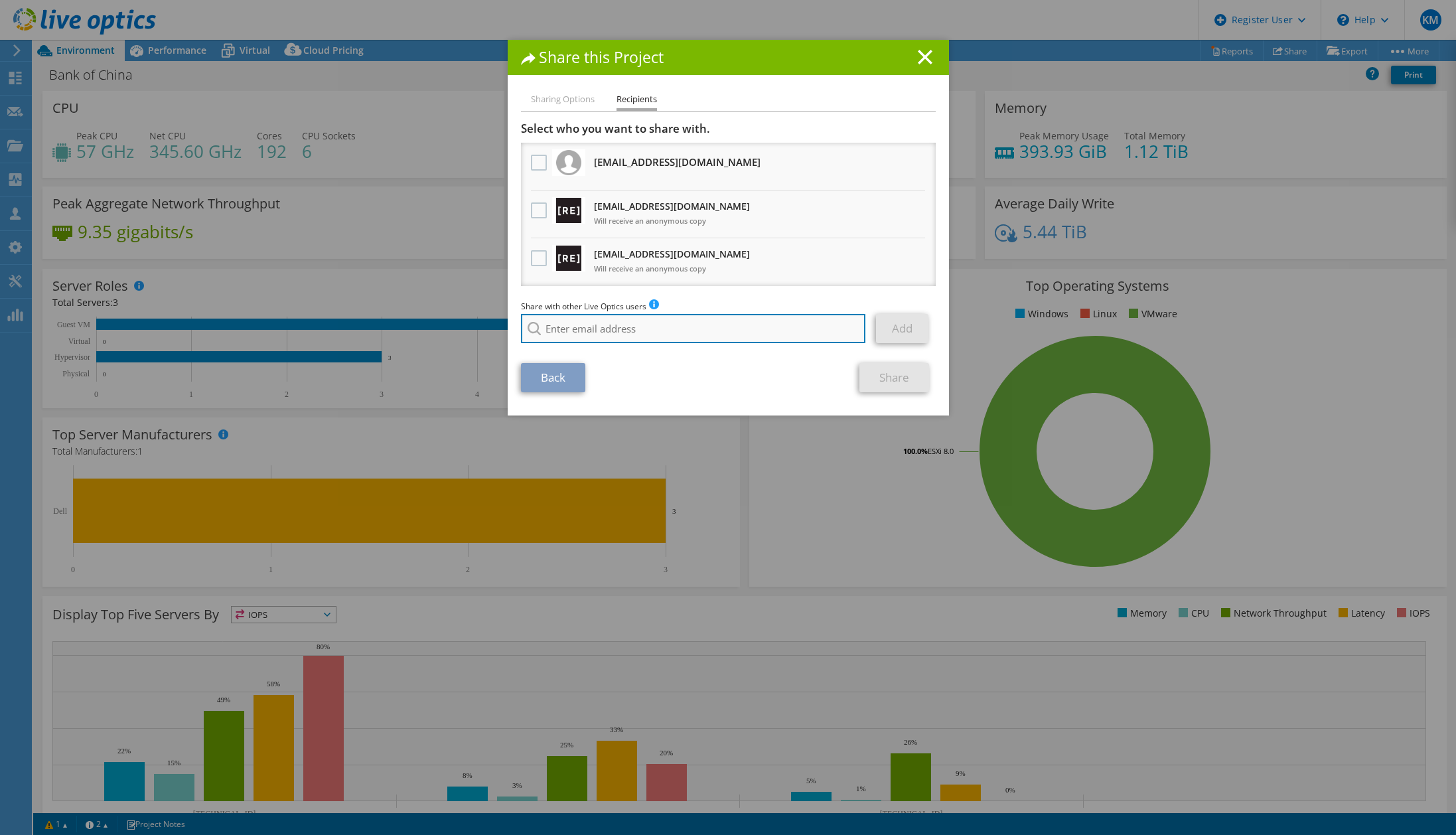
click at [616, 318] on input "search" at bounding box center [694, 328] width 345 height 29
paste input "jcranshaw@redesign-group.com"
type input "jcranshaw@redesign-group.com"
click at [594, 351] on li "jcranshaw@redesign-group.com" at bounding box center [597, 346] width 153 height 16
click at [779, 361] on section "Select who you want to share with. All project copies will be anonymous. davidp…" at bounding box center [728, 257] width 415 height 271
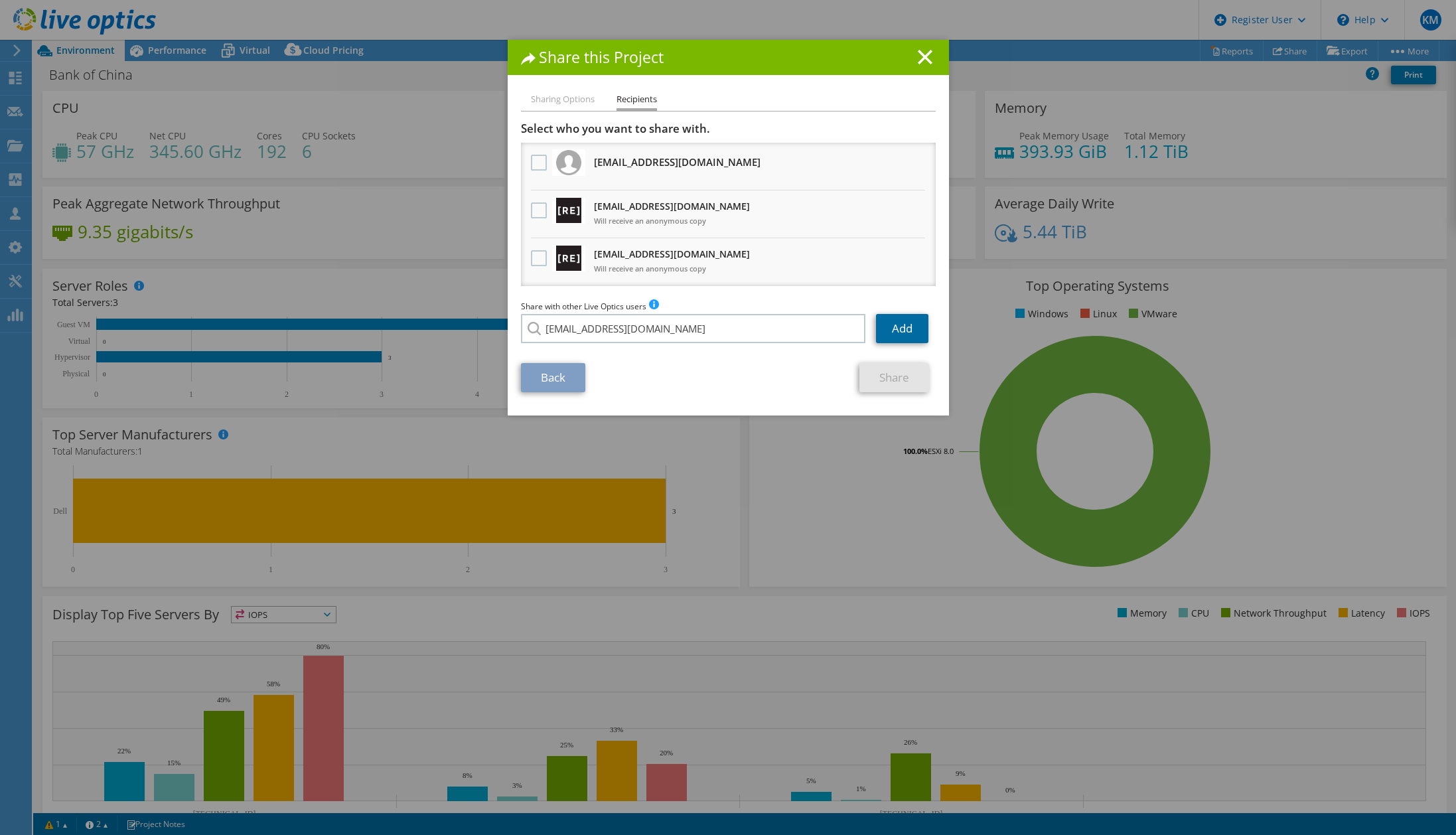
click at [894, 314] on link "Add" at bounding box center [902, 328] width 53 height 29
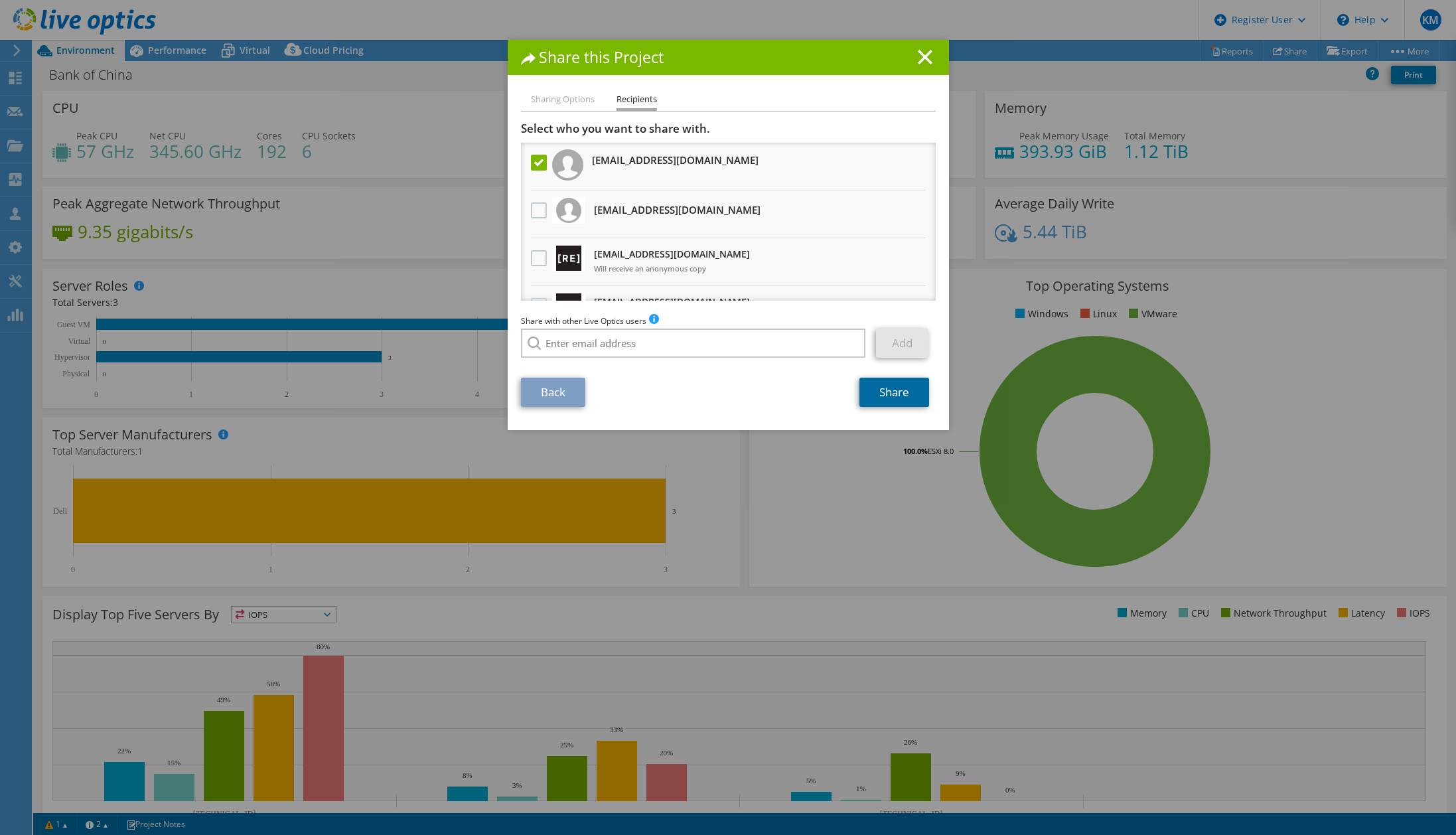
click at [889, 406] on link "Share" at bounding box center [895, 392] width 70 height 29
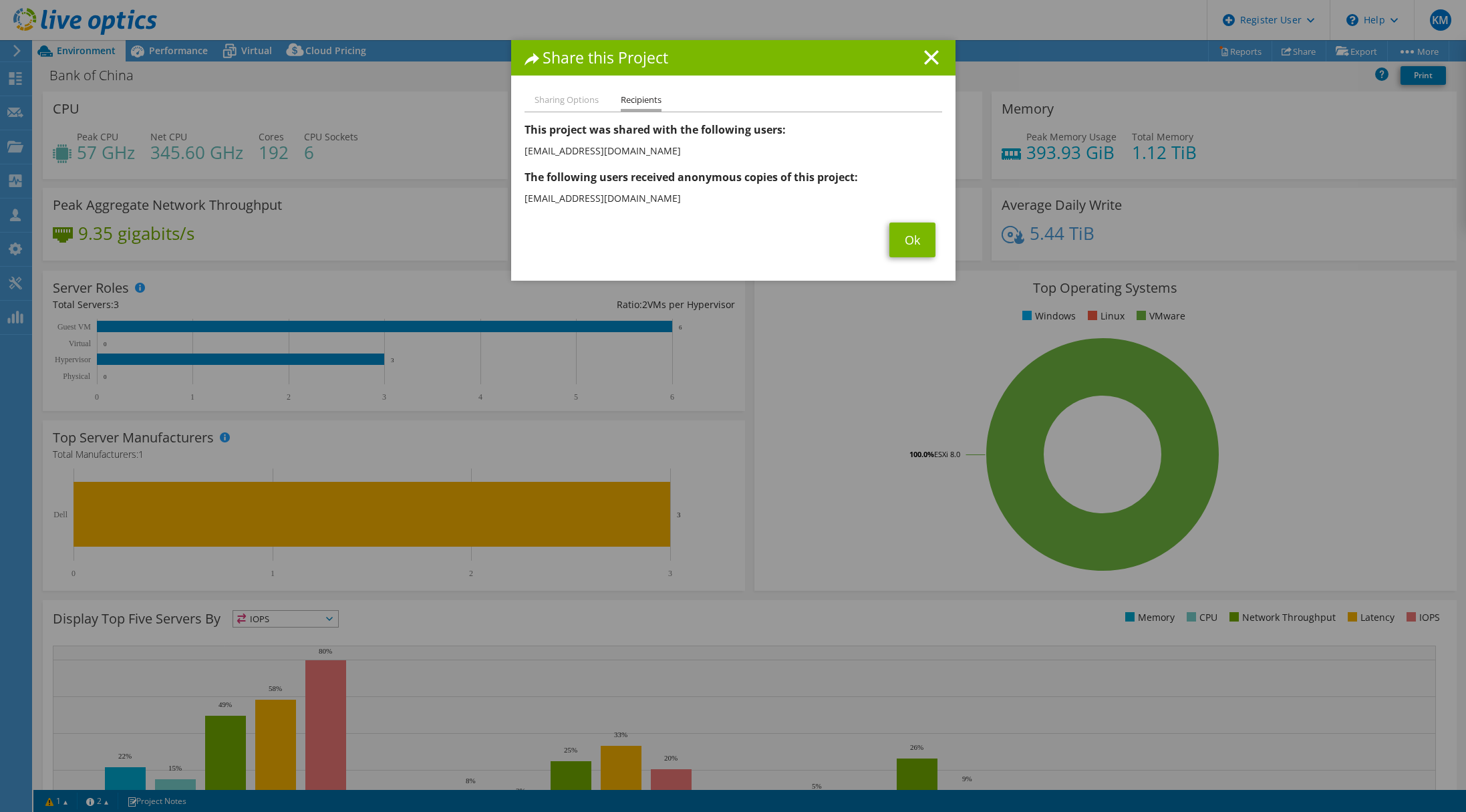
click at [37, 509] on div "Share this Project Sharing Options Recipients Link other users to this project …" at bounding box center [733, 406] width 1466 height 731
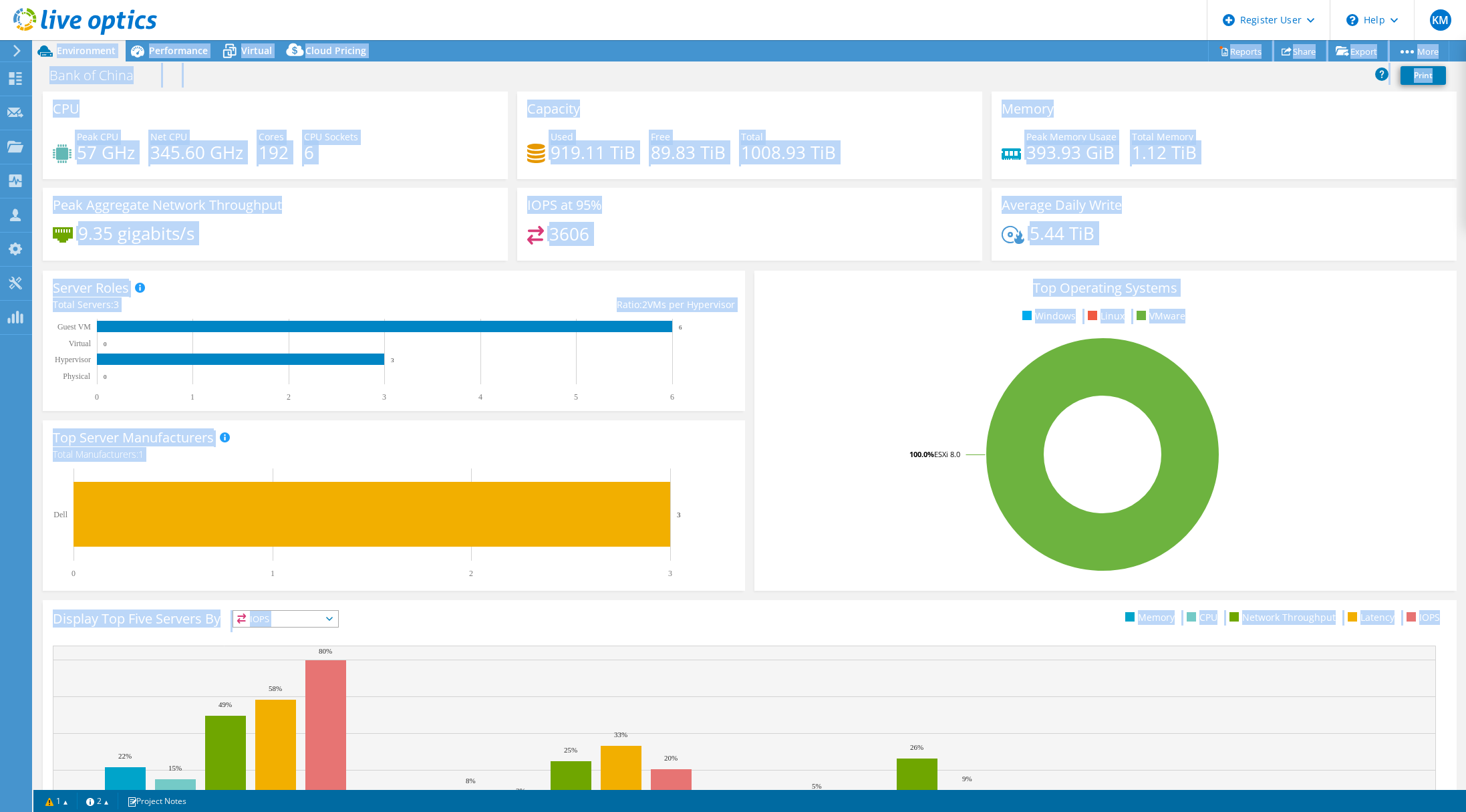
click at [791, 812] on html "KM Dell User Krista Minas Krista.Minas@dell.com Dell My Profile Log Out \n Help…" at bounding box center [733, 406] width 1466 height 812
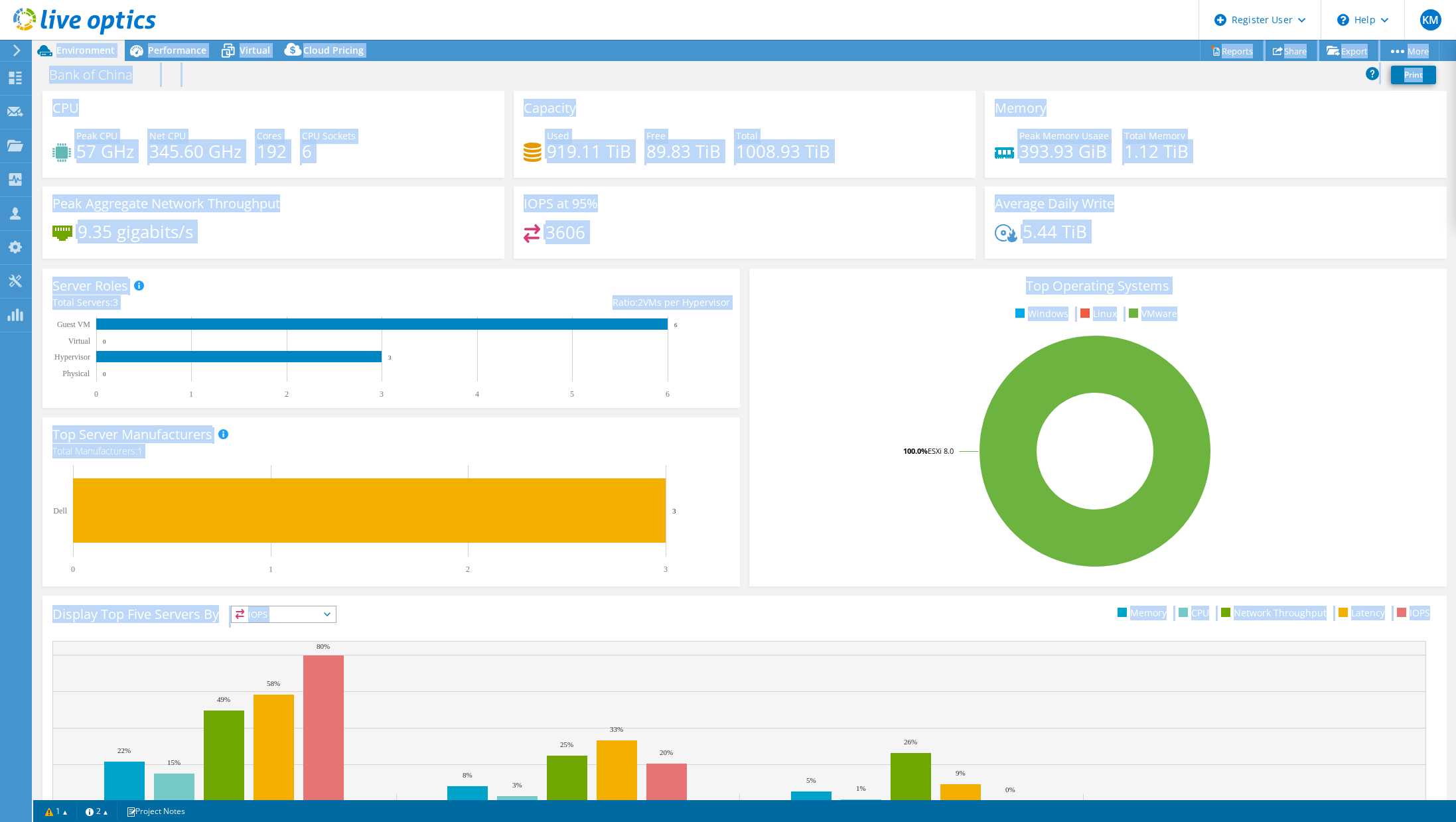
click at [1247, 234] on div "5.44 TiB" at bounding box center [1215, 239] width 442 height 28
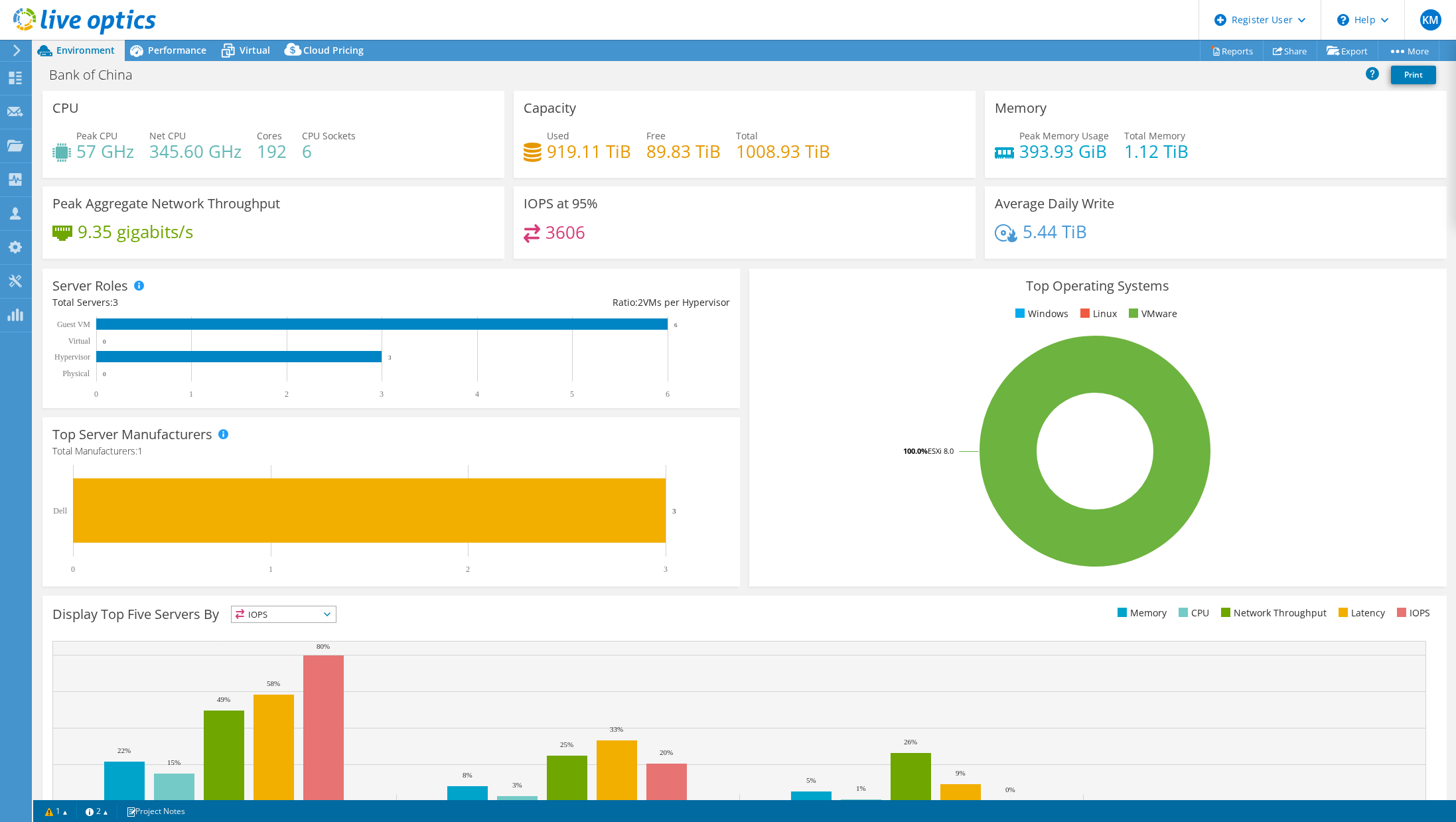
click at [850, 565] on rect at bounding box center [1096, 451] width 672 height 232
click at [327, 104] on div "CPU Peak CPU 57 GHz Net CPU 345.60 GHz Cores 192 CPU Sockets 6" at bounding box center [274, 134] width 462 height 87
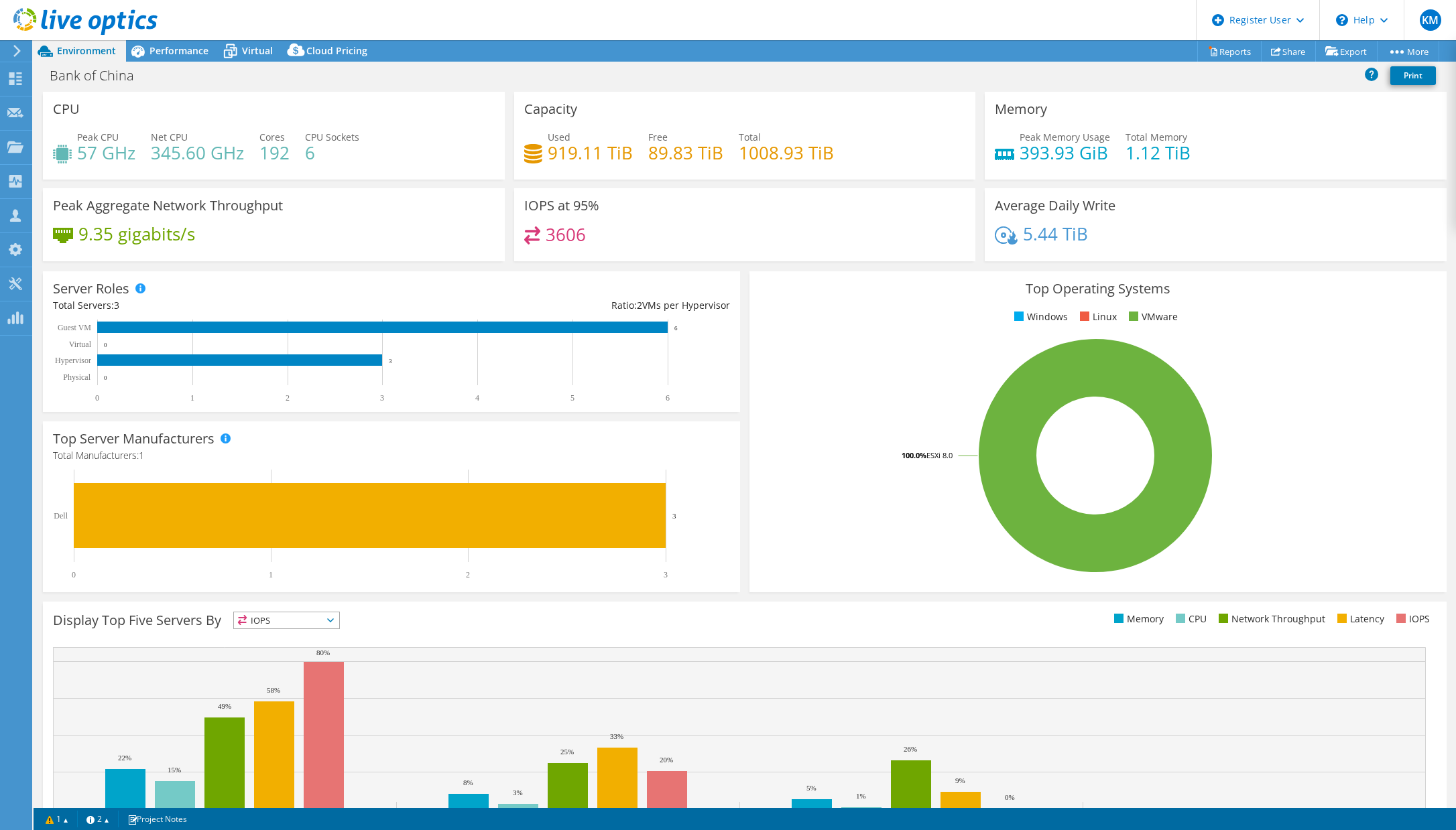
click at [889, 220] on div "IOPS at 95% 3606" at bounding box center [744, 225] width 462 height 73
click at [799, 528] on rect at bounding box center [1095, 455] width 672 height 234
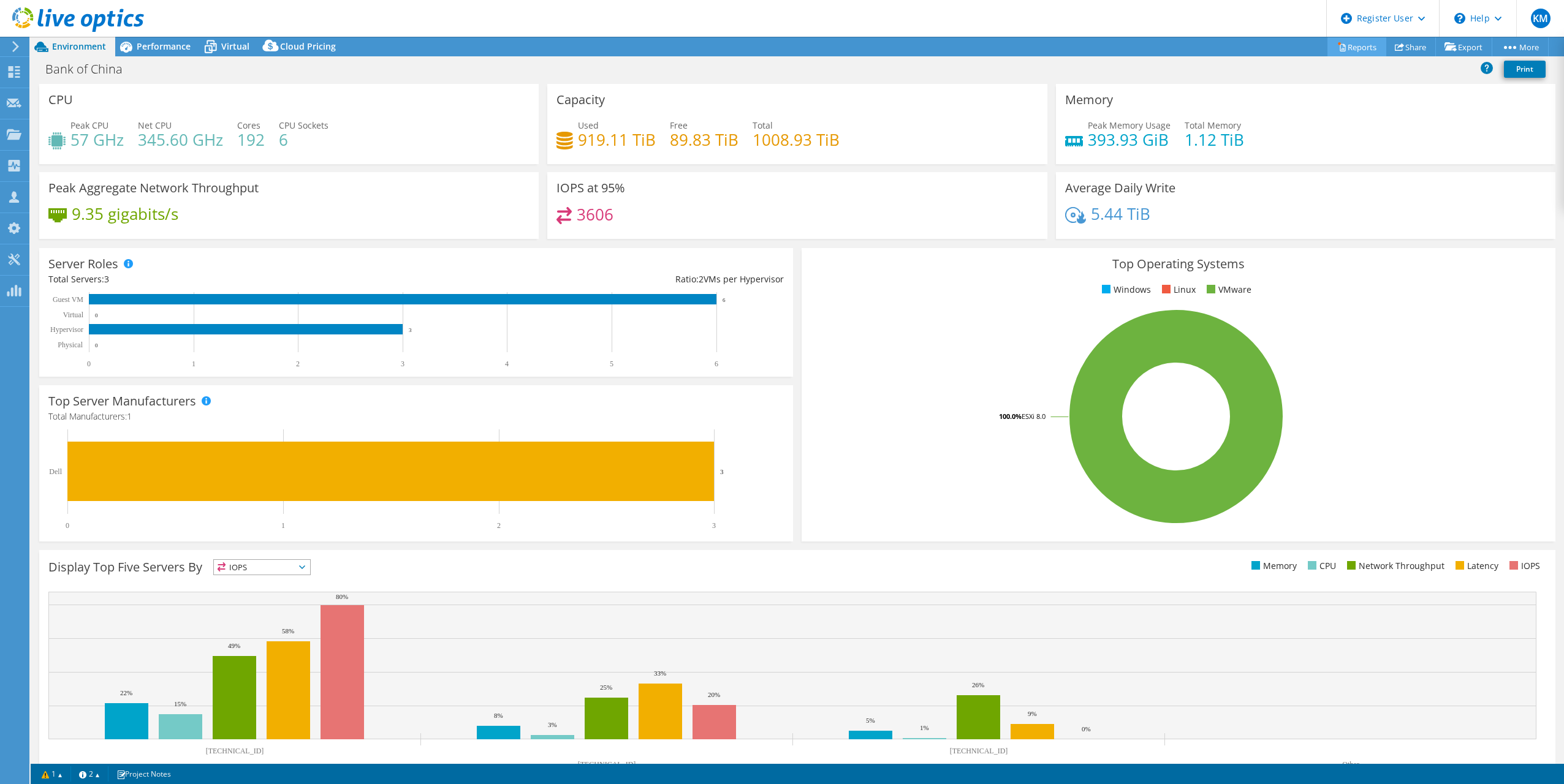
click at [1369, 49] on link "Reports" at bounding box center [1357, 47] width 59 height 19
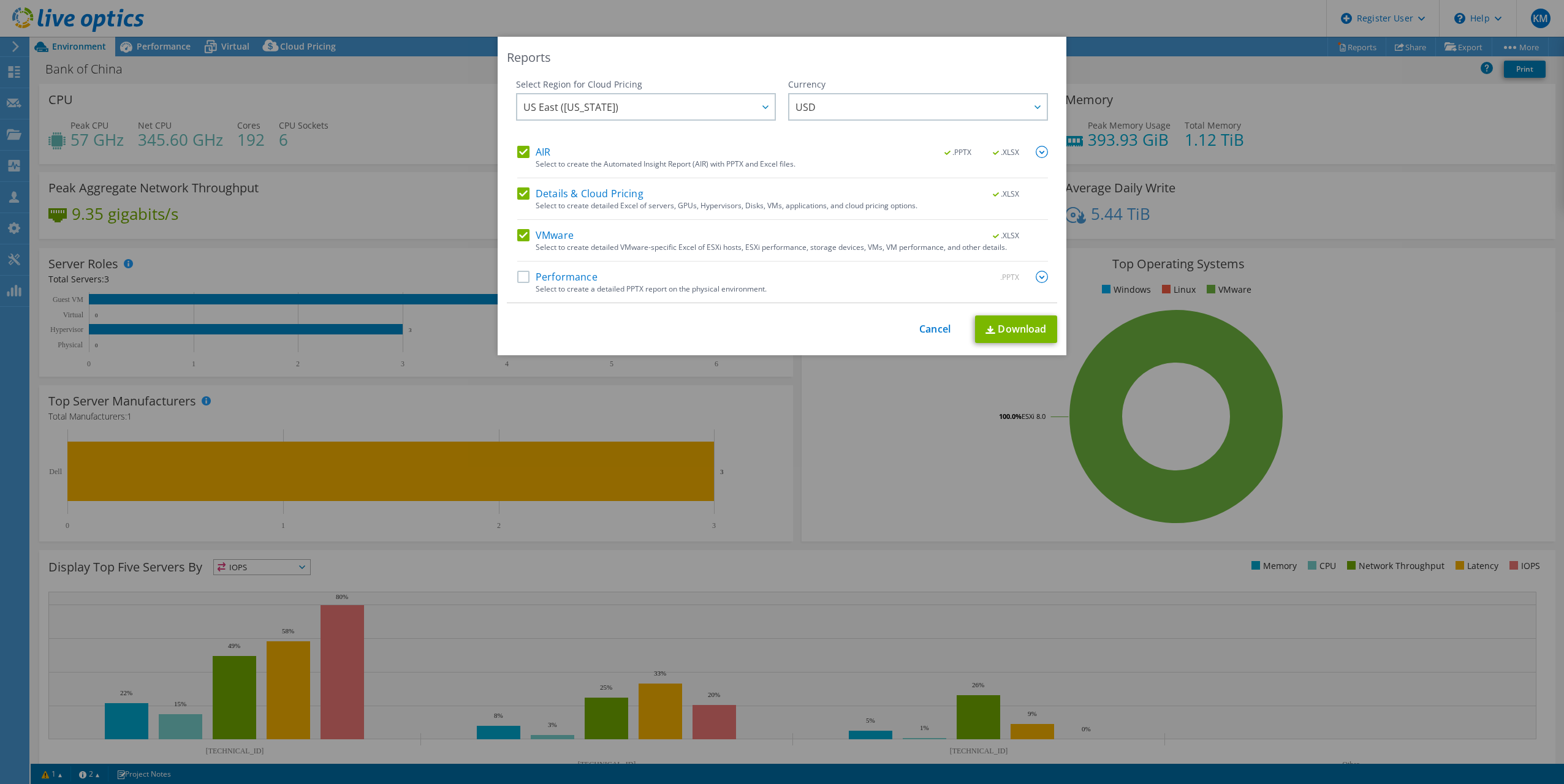
click at [522, 274] on label "Performance" at bounding box center [558, 277] width 80 height 12
click at [0, 0] on input "Performance" at bounding box center [0, 0] width 0 height 0
click at [1005, 334] on link "Download" at bounding box center [1016, 329] width 82 height 28
click at [932, 434] on div "Reports Select Region for Cloud Pricing Asia Pacific (Hong Kong) Asia Pacific (…" at bounding box center [782, 392] width 1564 height 711
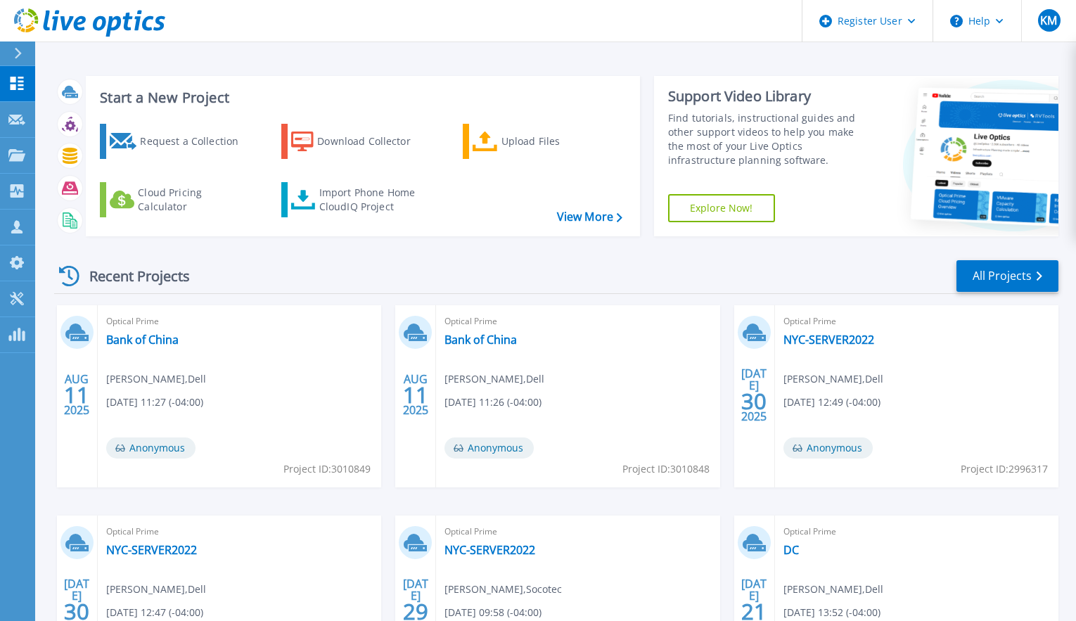
click at [343, 507] on div "AUG 11 2025 Optical Prime Bank of China Krista Minas , Dell 08/11/2025, 11:27 (…" at bounding box center [551, 515] width 1016 height 421
click at [203, 162] on div "Request a Collection Download Collector Upload Files Cloud Pricing Calculator I…" at bounding box center [361, 171] width 544 height 117
click at [206, 147] on div "Request a Collection" at bounding box center [196, 141] width 113 height 28
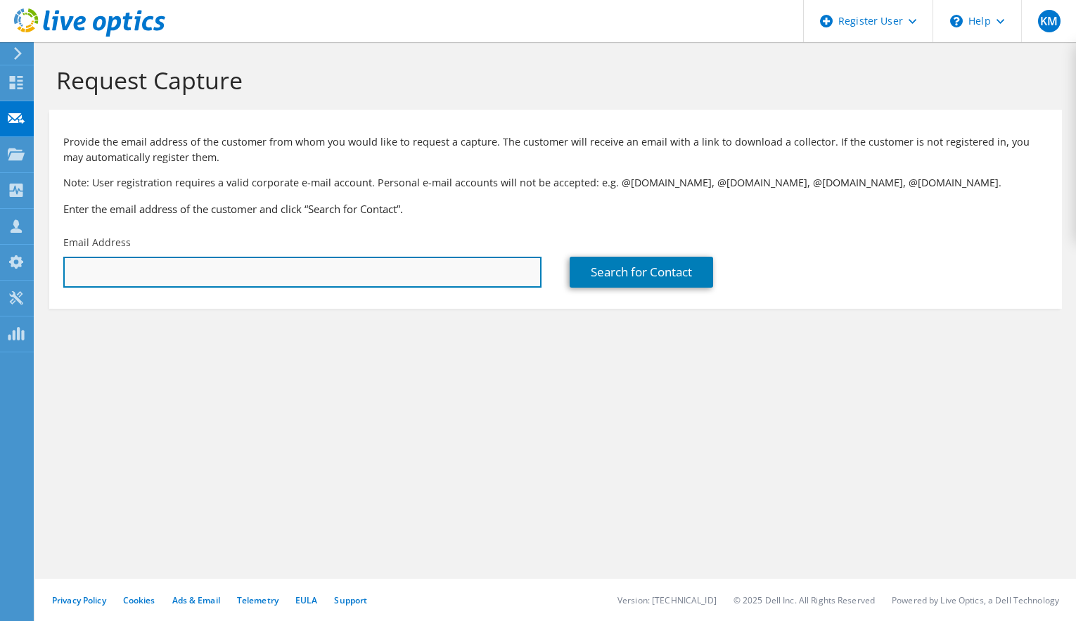
paste input "mlafferty@arelaw.com"
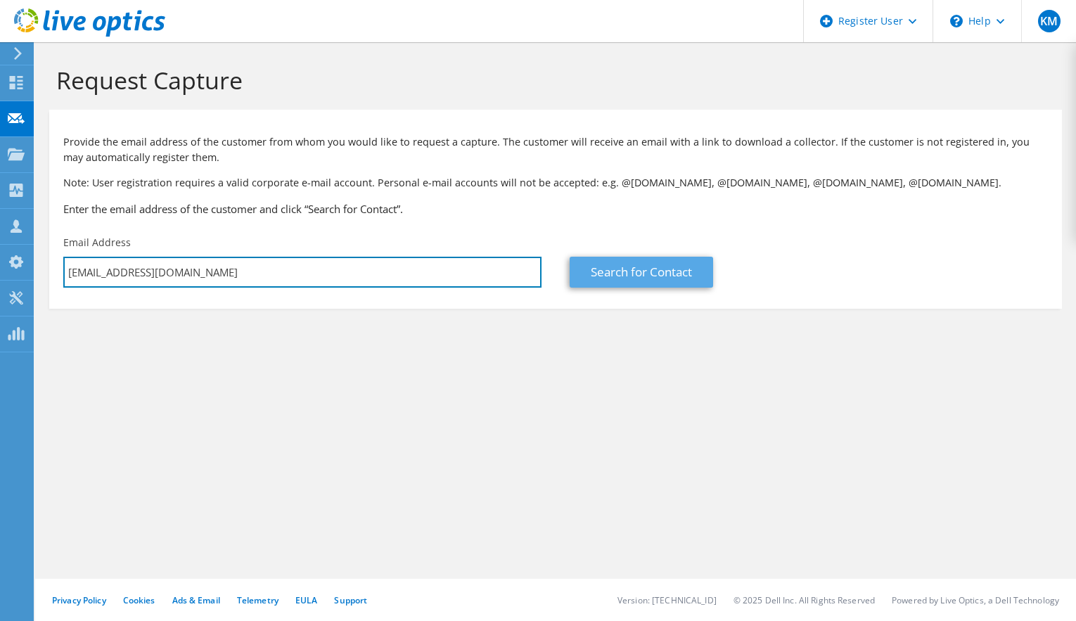
type input "mlafferty@arelaw.com"
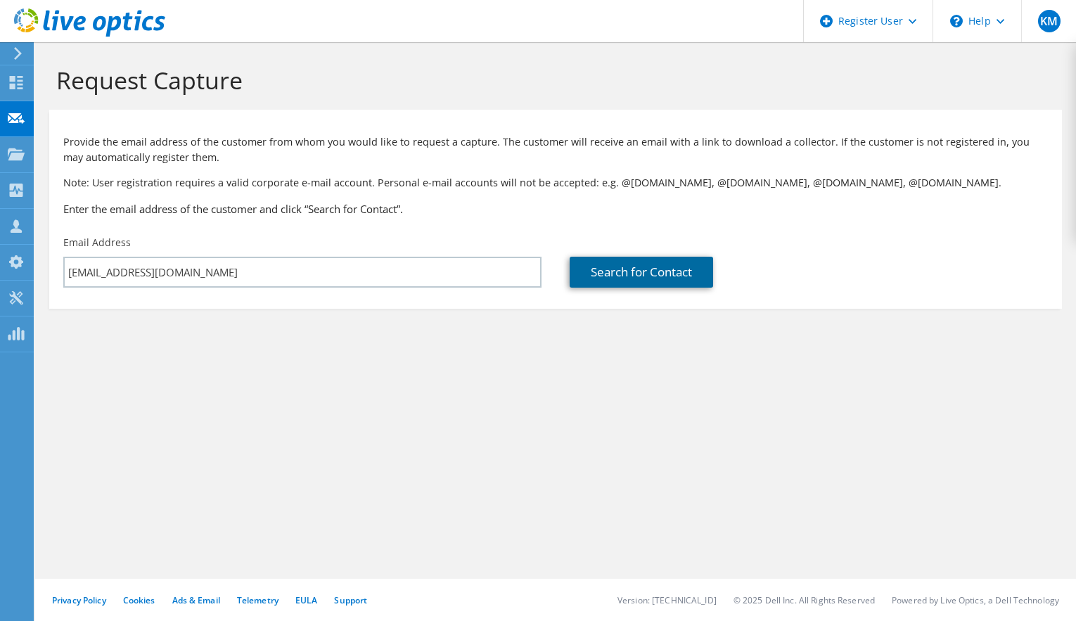
click at [658, 264] on link "Search for Contact" at bounding box center [641, 272] width 143 height 31
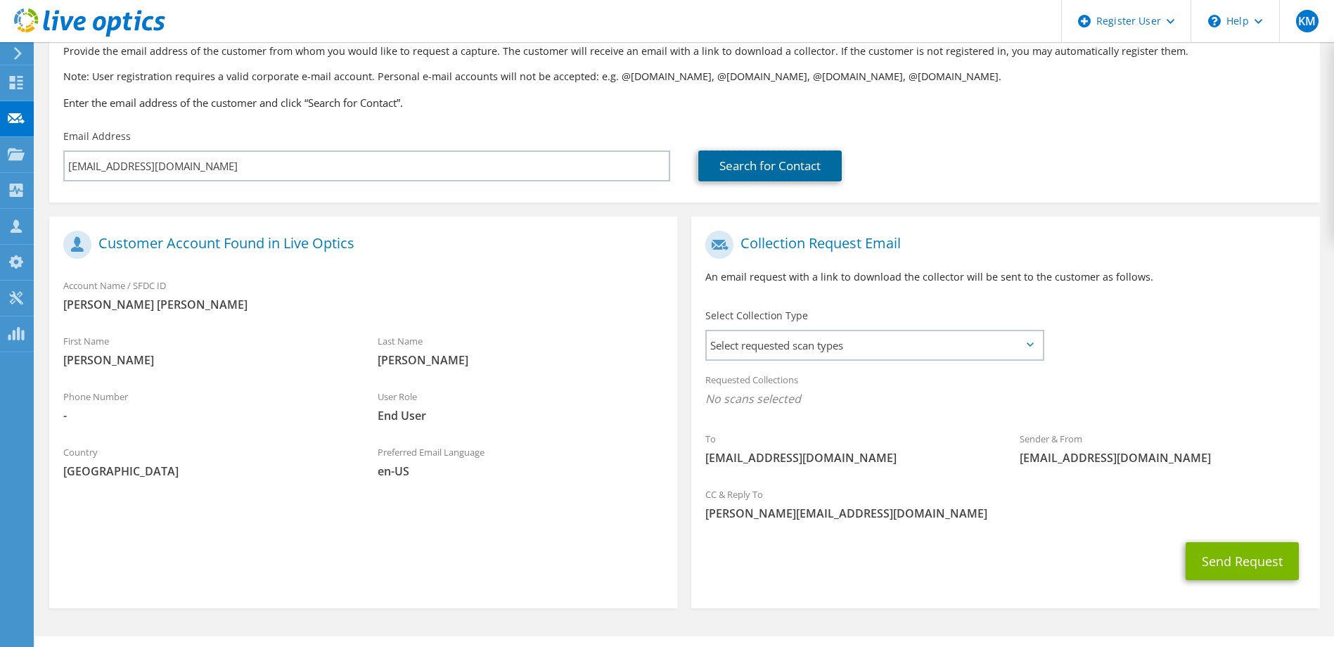
scroll to position [122, 0]
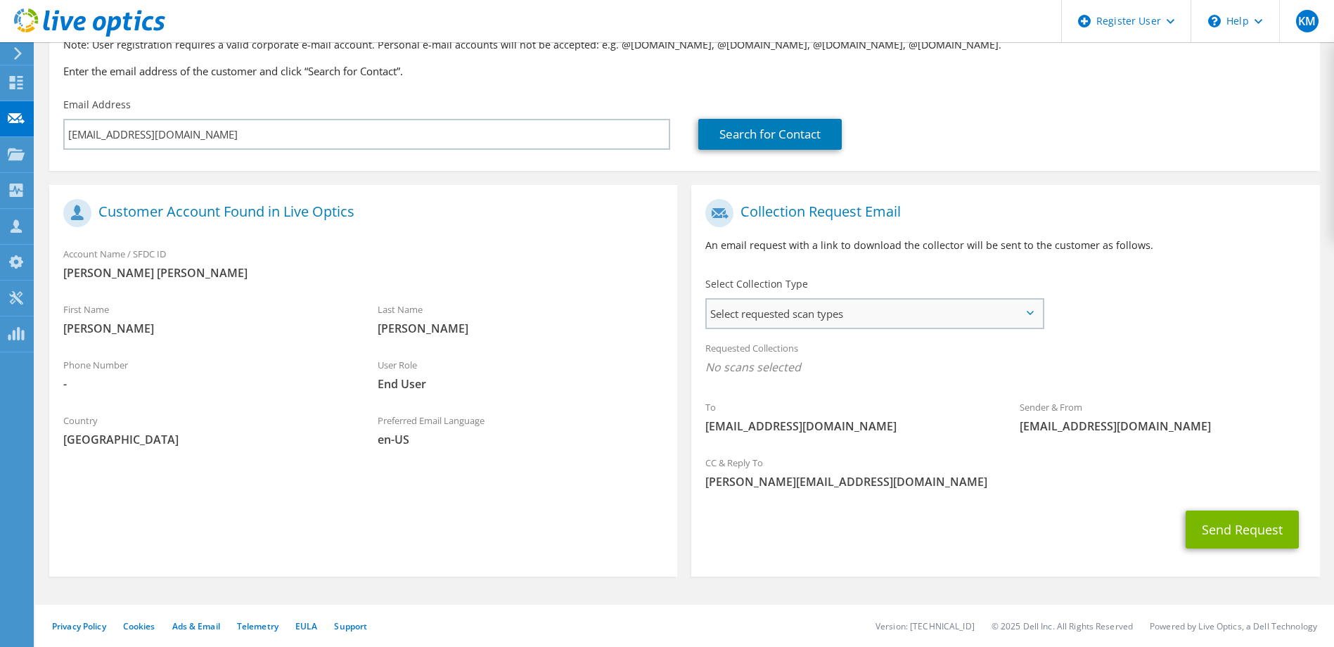
click at [756, 309] on span "Select requested scan types" at bounding box center [874, 314] width 335 height 28
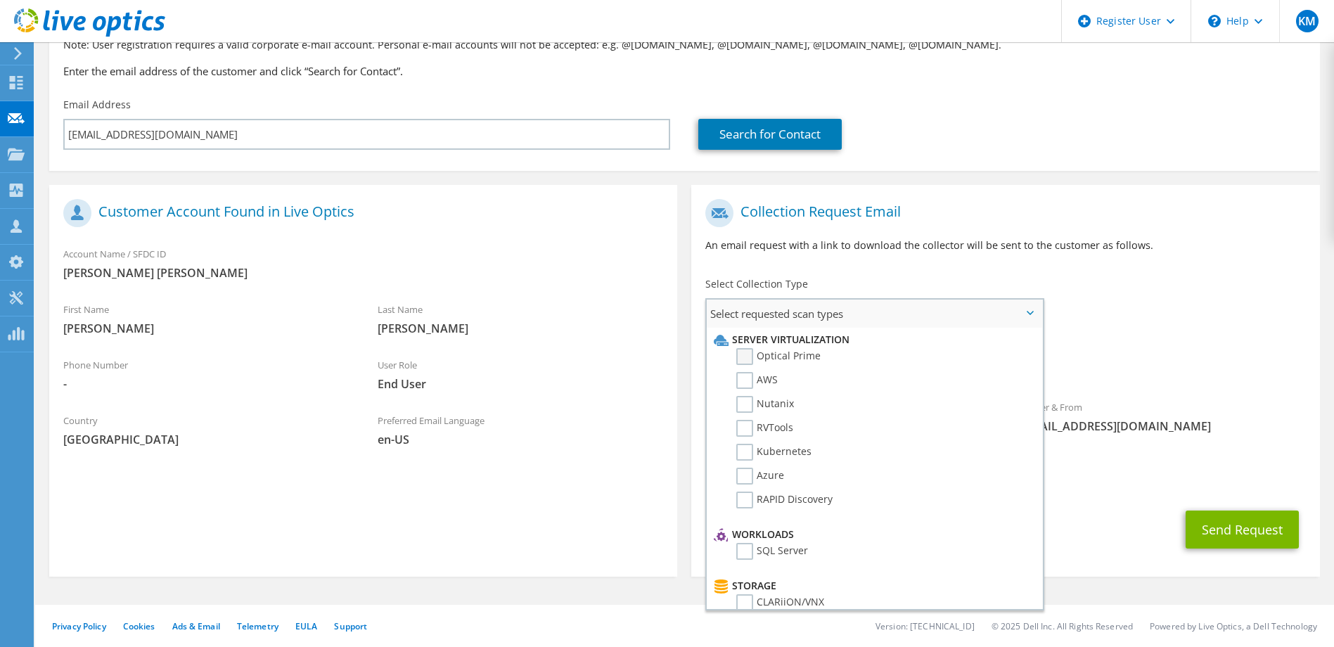
click at [737, 362] on label "Optical Prime" at bounding box center [778, 356] width 84 height 17
click at [0, 0] on input "Optical Prime" at bounding box center [0, 0] width 0 height 0
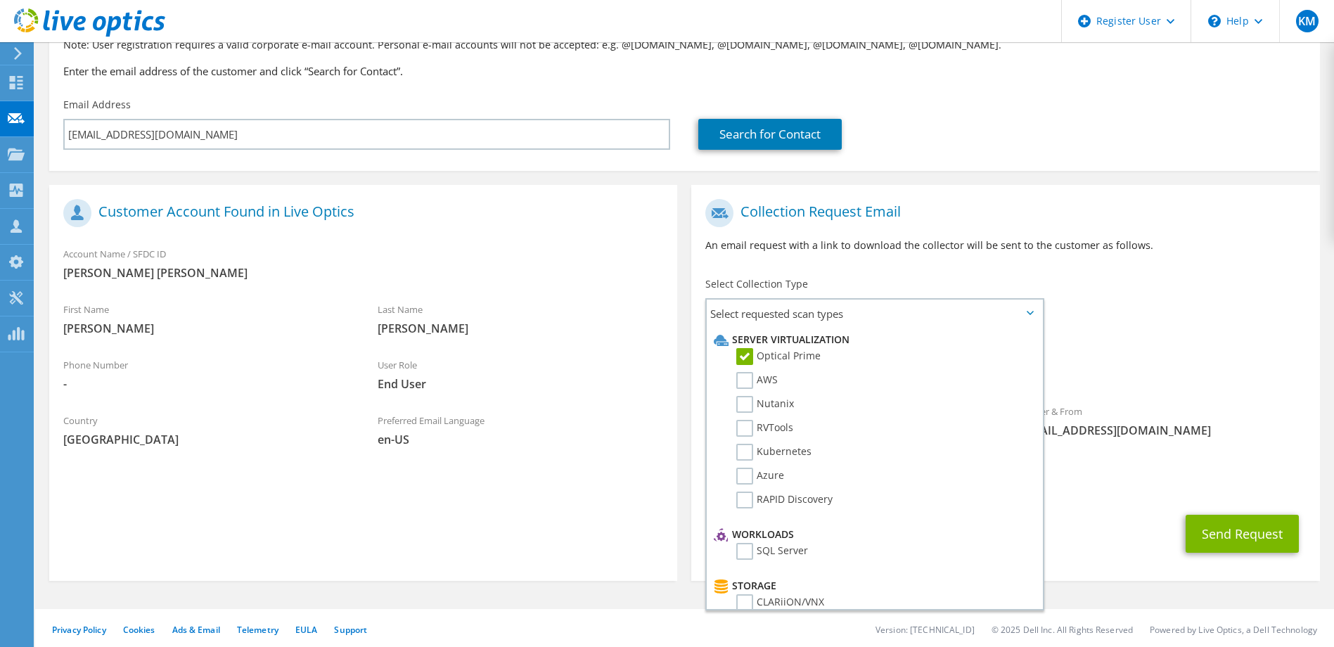
click at [1075, 431] on span "liveoptics@liveoptics.com" at bounding box center [1163, 430] width 286 height 15
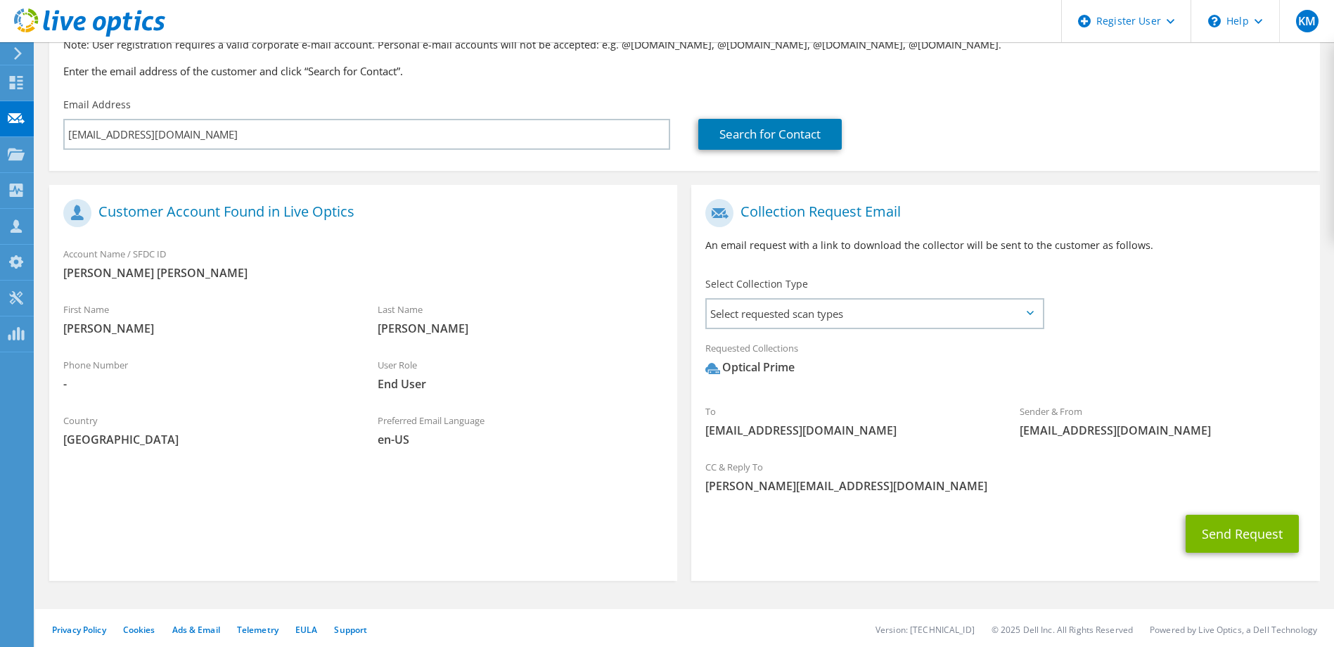
click at [1075, 557] on div "Send Request" at bounding box center [1005, 534] width 628 height 52
click at [1075, 539] on button "Send Request" at bounding box center [1242, 534] width 113 height 38
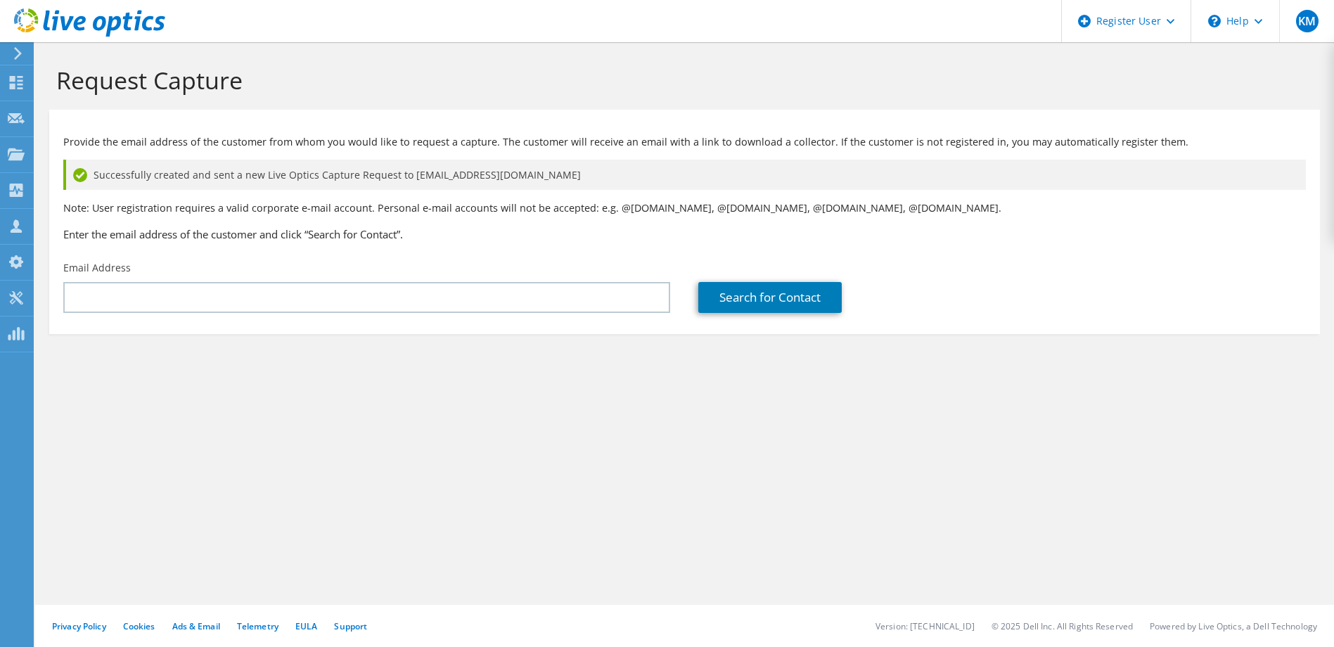
click at [77, 25] on use at bounding box center [89, 22] width 151 height 28
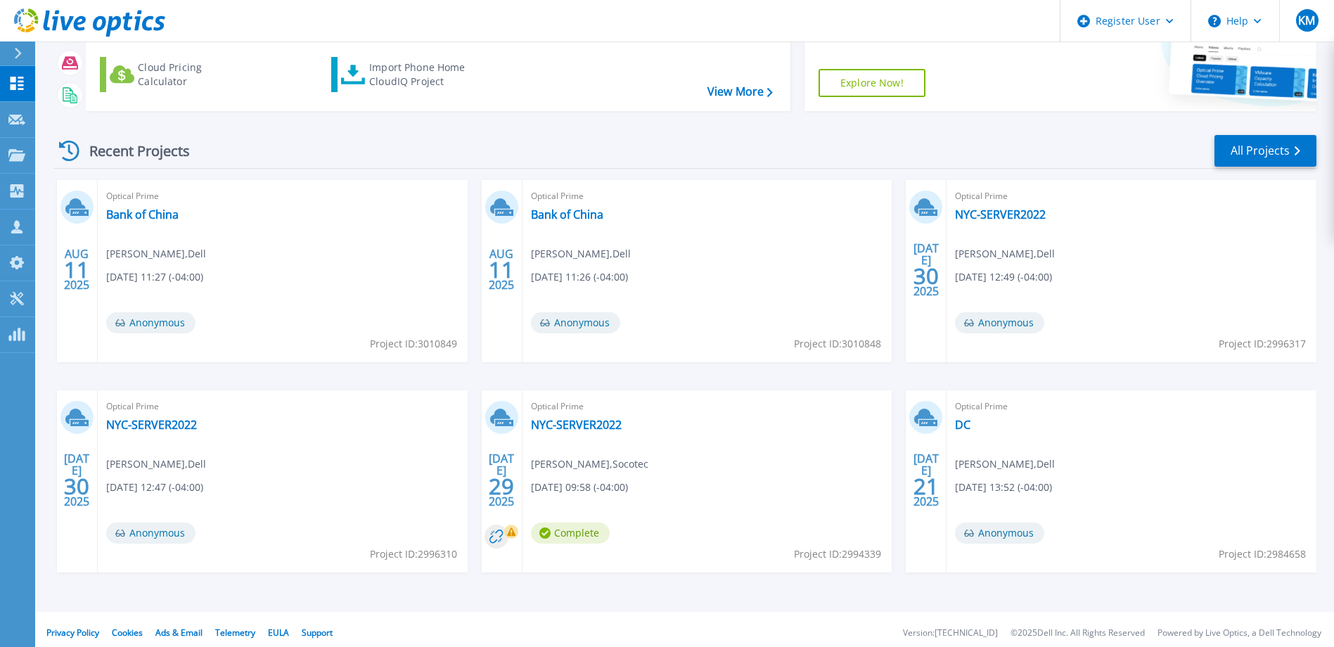
scroll to position [132, 0]
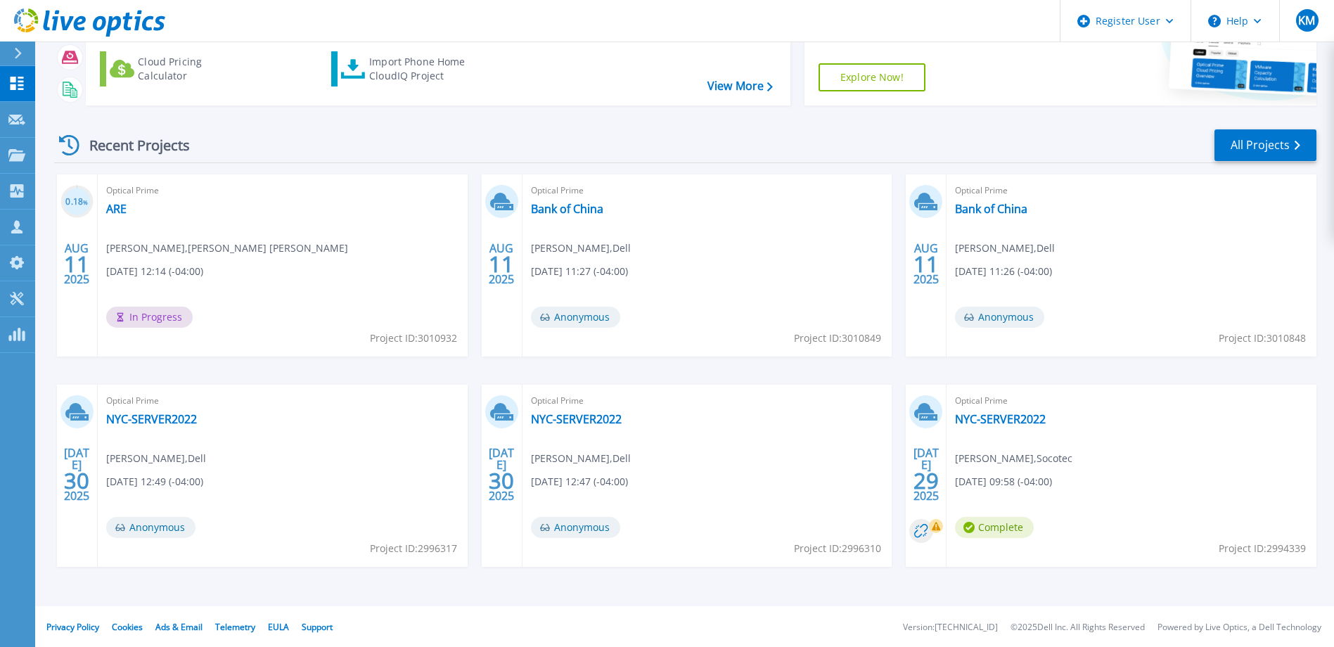
scroll to position [132, 0]
click at [351, 137] on div "Recent Projects All Projects" at bounding box center [685, 144] width 1263 height 35
click at [465, 165] on div "Recent Projects All Projects 0.18 % [DATE] Optical Prime ARE [PERSON_NAME] , [P…" at bounding box center [685, 360] width 1263 height 490
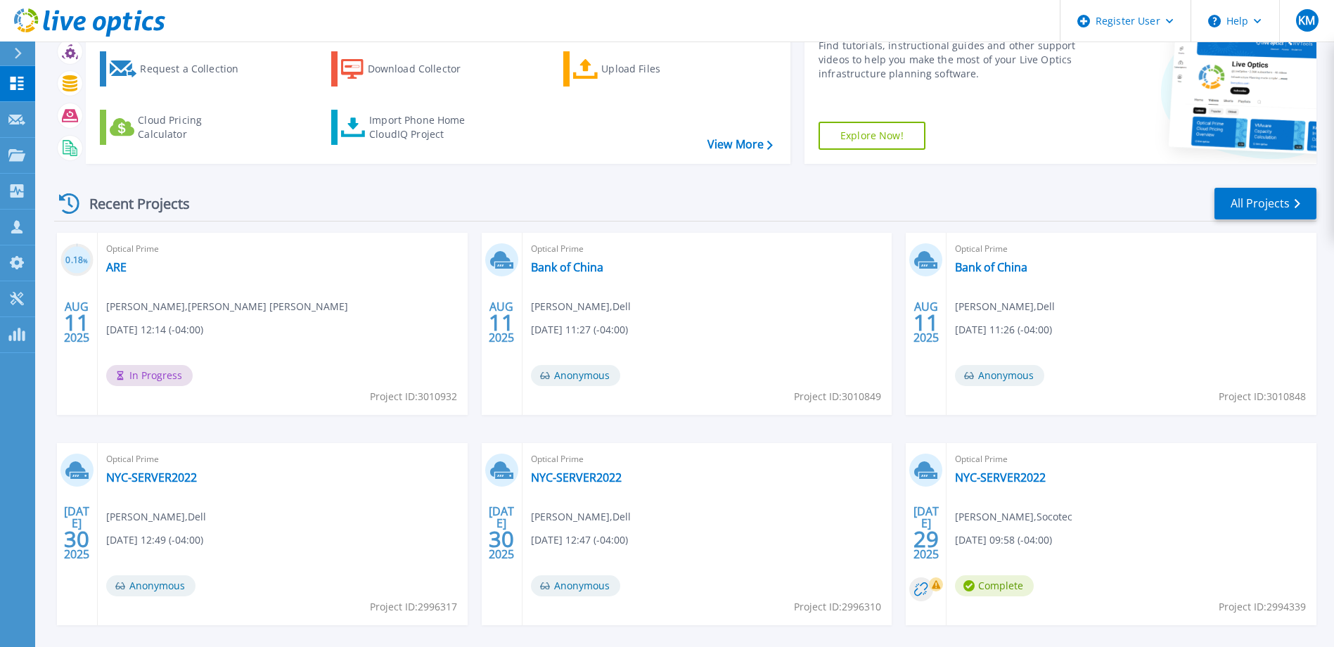
scroll to position [0, 0]
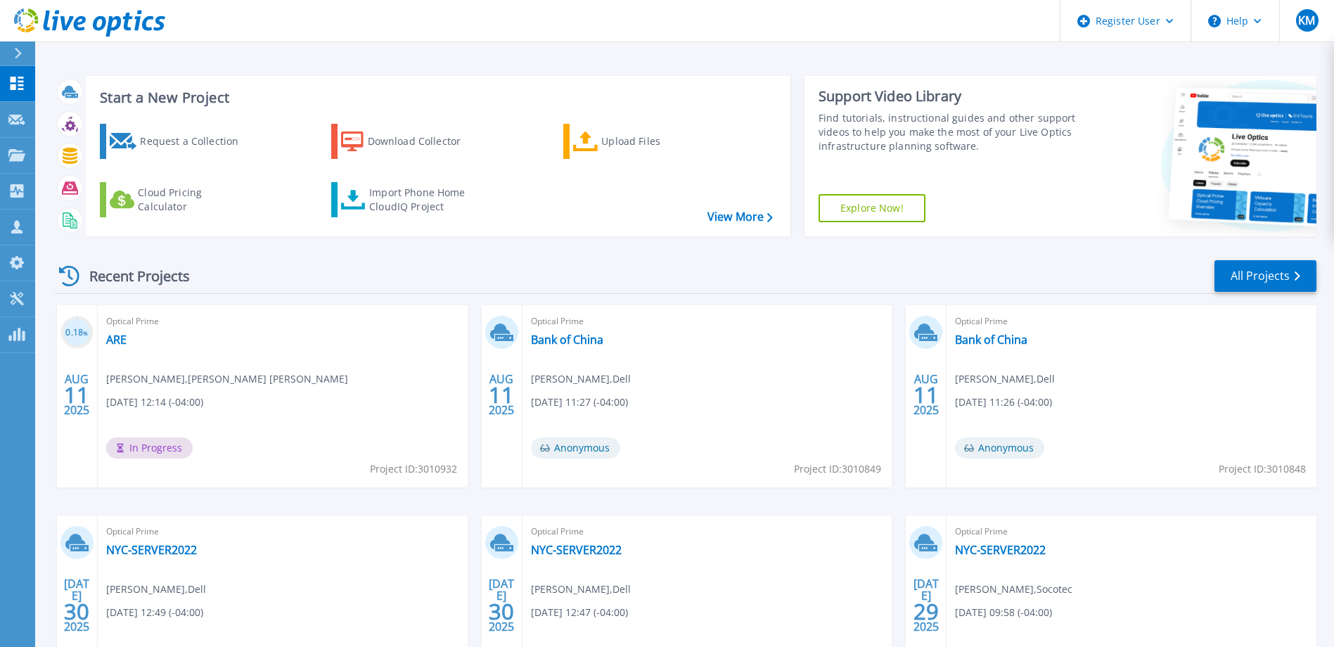
click at [543, 260] on div "Recent Projects All Projects" at bounding box center [685, 276] width 1263 height 35
